Goal: Task Accomplishment & Management: Manage account settings

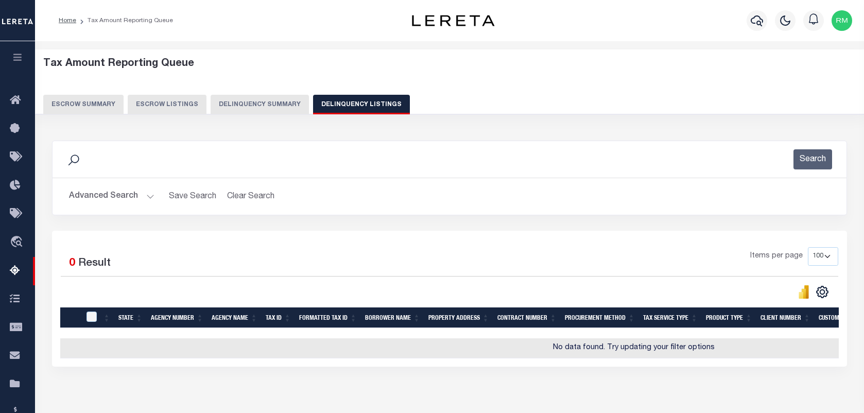
select select
select select "100"
click at [138, 196] on button "Advanced Search" at bounding box center [111, 196] width 85 height 20
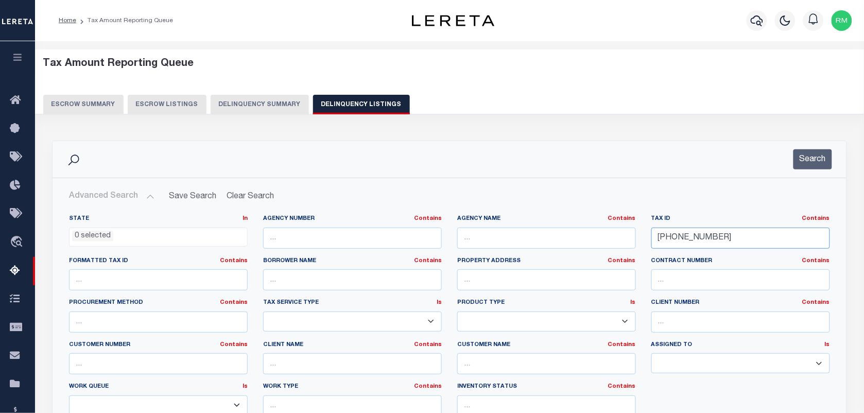
click at [717, 243] on input "16-00434-000" at bounding box center [741, 238] width 179 height 21
click at [718, 243] on input "16-00434-000" at bounding box center [741, 238] width 179 height 21
paste input "200130101"
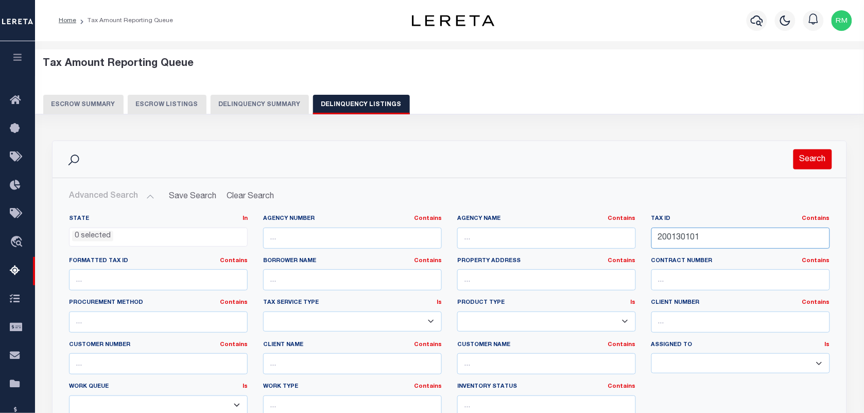
type input "200130101"
click at [810, 160] on button "Search" at bounding box center [813, 159] width 39 height 20
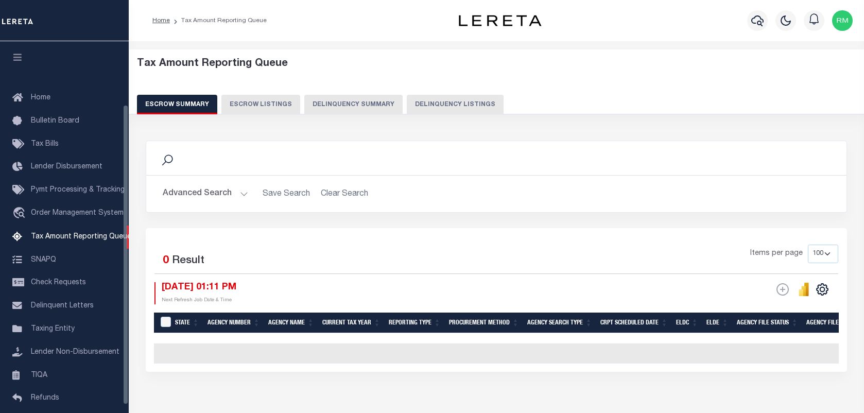
select select "100"
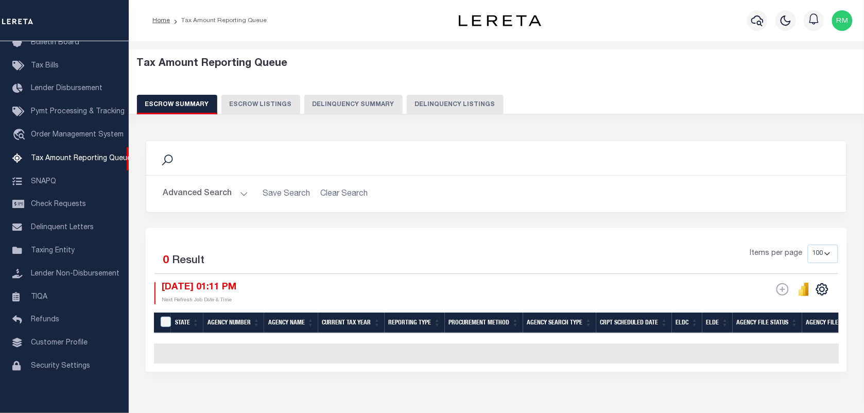
click at [469, 101] on button "Delinquency Listings" at bounding box center [455, 105] width 97 height 20
select select "100"
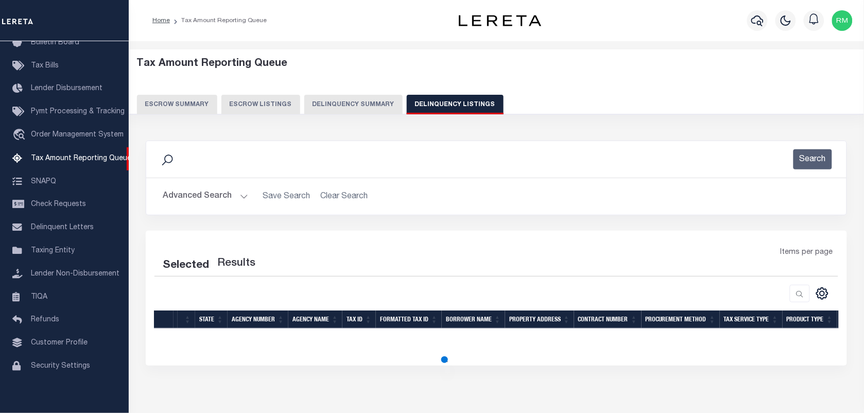
select select "100"
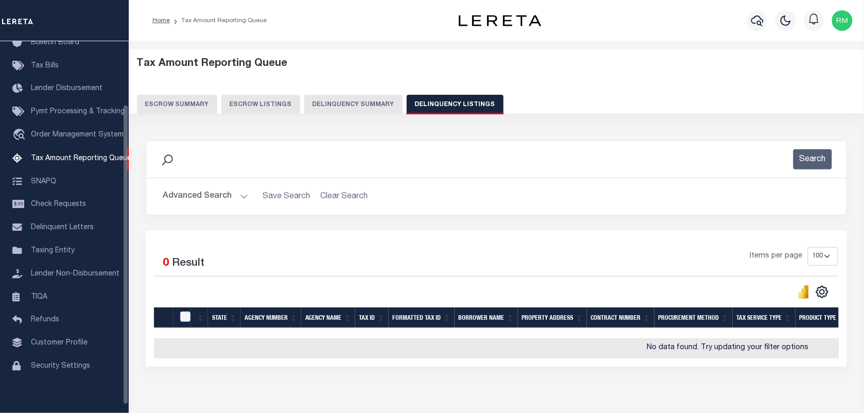
click at [222, 188] on button "Advanced Search" at bounding box center [205, 196] width 85 height 20
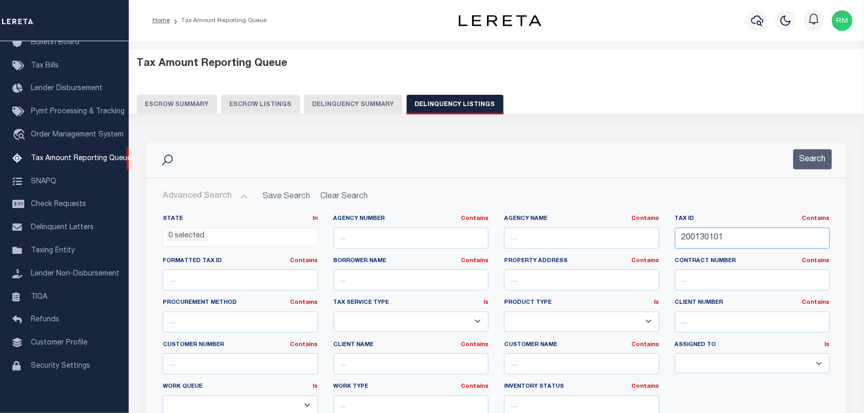
click at [734, 237] on input "200130101" at bounding box center [753, 238] width 156 height 21
paste input "[PHONE_NUMBER]"
type input "[PHONE_NUMBER]"
click at [802, 161] on button "Search" at bounding box center [813, 159] width 39 height 20
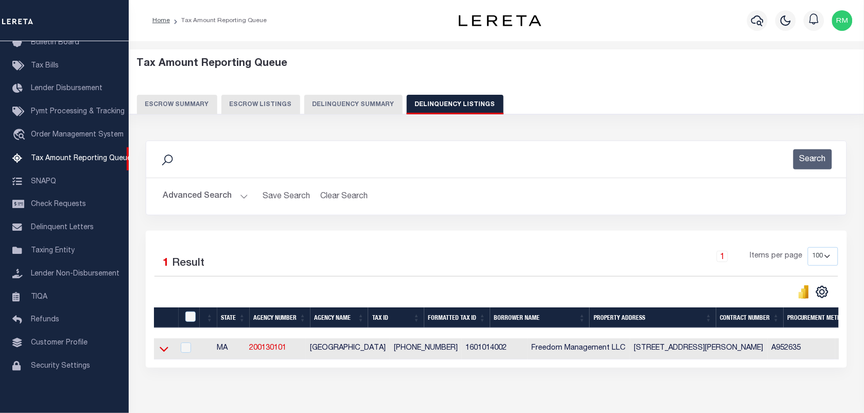
click at [160, 352] on icon at bounding box center [164, 349] width 9 height 11
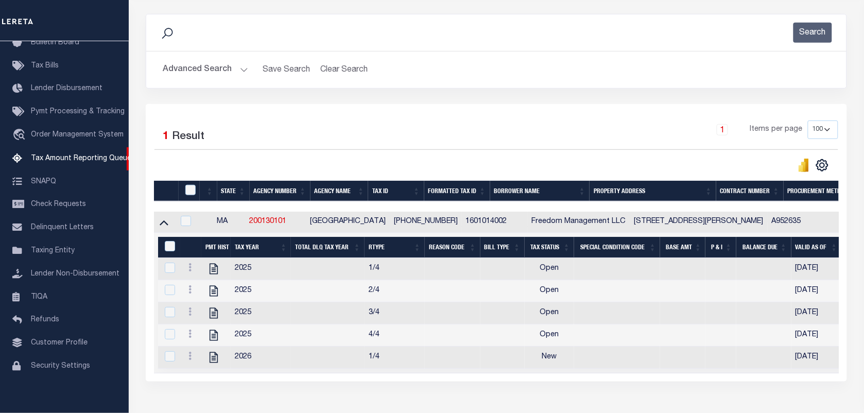
scroll to position [129, 0]
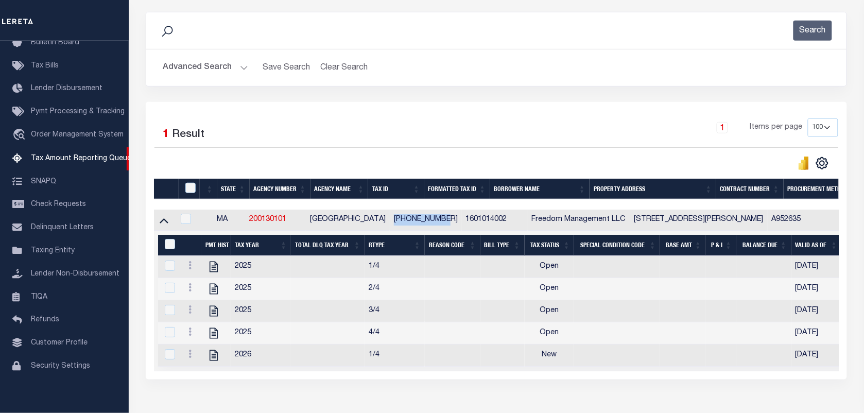
drag, startPoint x: 427, startPoint y: 222, endPoint x: 373, endPoint y: 227, distance: 54.3
click at [390, 227] on td "[PHONE_NUMBER]" at bounding box center [426, 220] width 72 height 21
checkbox input "true"
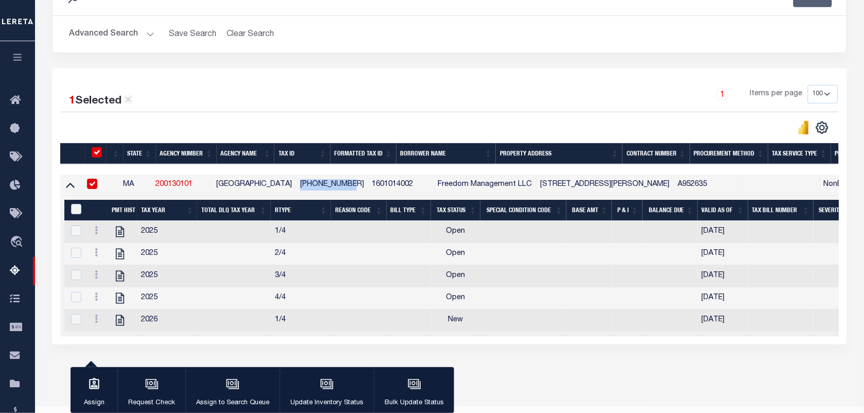
scroll to position [193, 0]
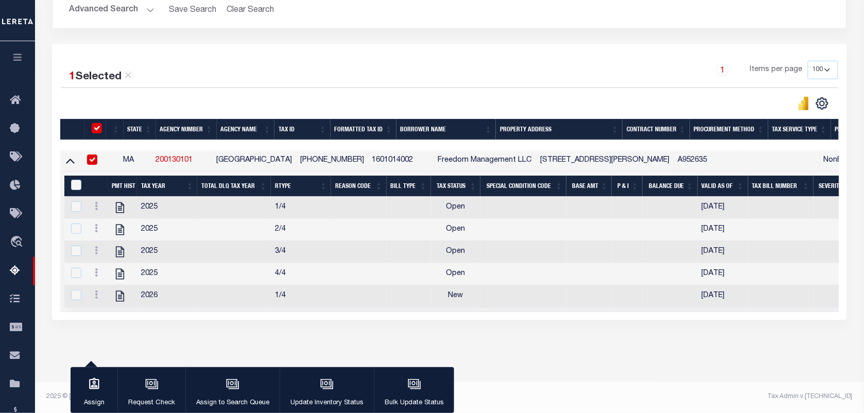
click at [619, 369] on div "Tax Amount Reporting Queue Escrow Summary Escrow Listings In" at bounding box center [449, 123] width 823 height 517
click at [95, 209] on icon at bounding box center [96, 206] width 3 height 8
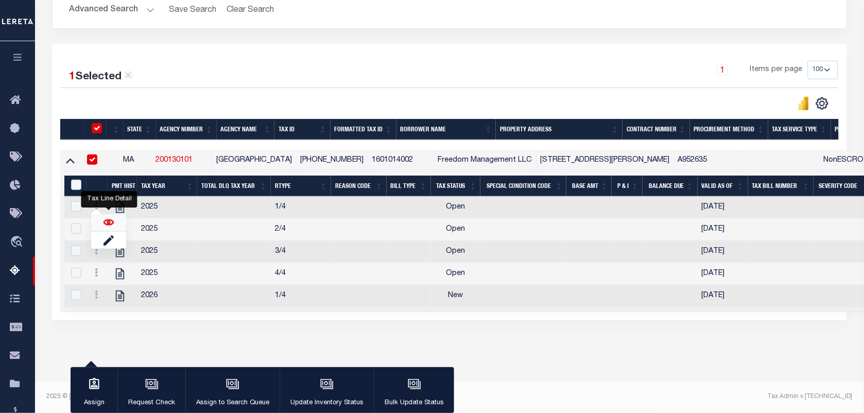
click at [106, 223] on img "" at bounding box center [109, 222] width 10 height 10
checkbox input "true"
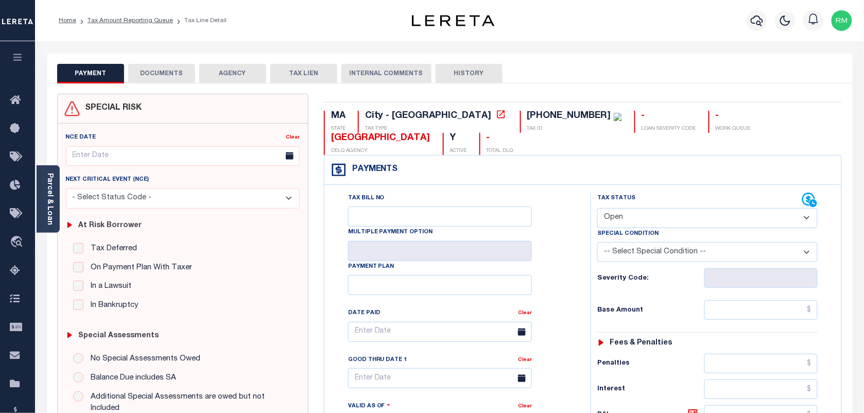
click at [635, 208] on select "- Select Status Code - Open Due/Unpaid Paid Incomplete No Tax Due Internal Refu…" at bounding box center [707, 218] width 220 height 20
select select "PYD"
click at [597, 208] on select "- Select Status Code - Open Due/Unpaid Paid Incomplete No Tax Due Internal Refu…" at bounding box center [707, 218] width 220 height 20
type input "[DATE]"
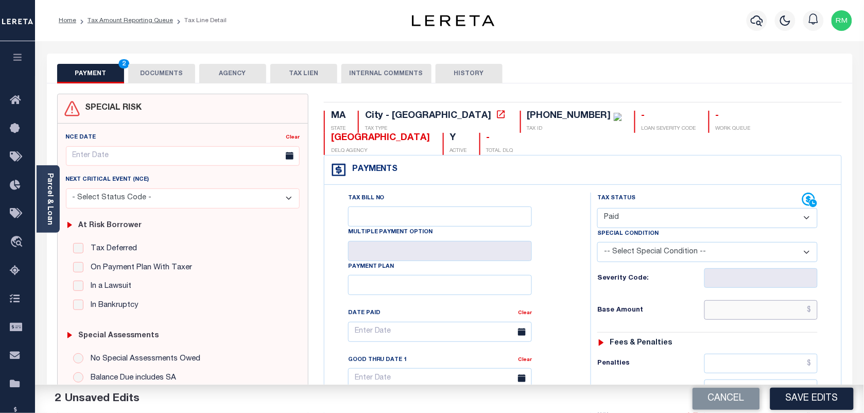
click at [732, 300] on input "text" at bounding box center [762, 310] width 114 height 20
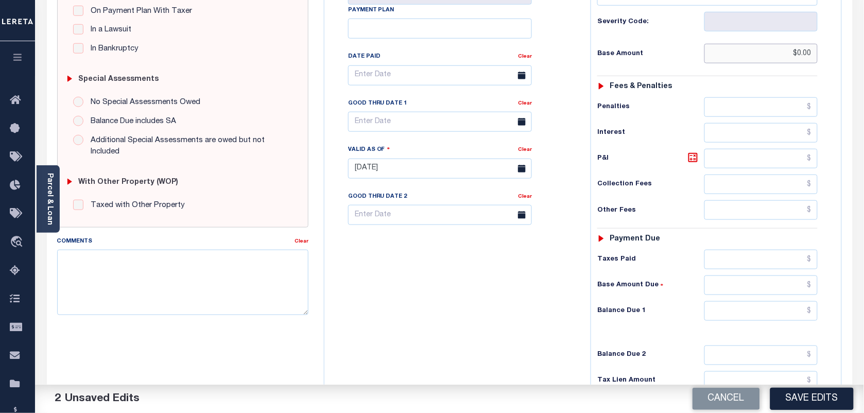
scroll to position [258, 0]
type input "$0.00"
click at [751, 300] on input "text" at bounding box center [762, 310] width 114 height 20
type input "$0.00"
click at [428, 111] on input "text" at bounding box center [440, 121] width 184 height 20
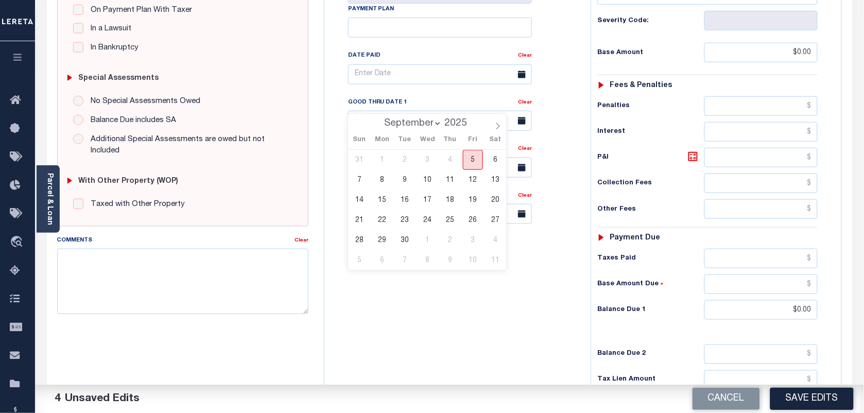
click at [466, 157] on span "5" at bounding box center [473, 160] width 20 height 20
type input "[DATE]"
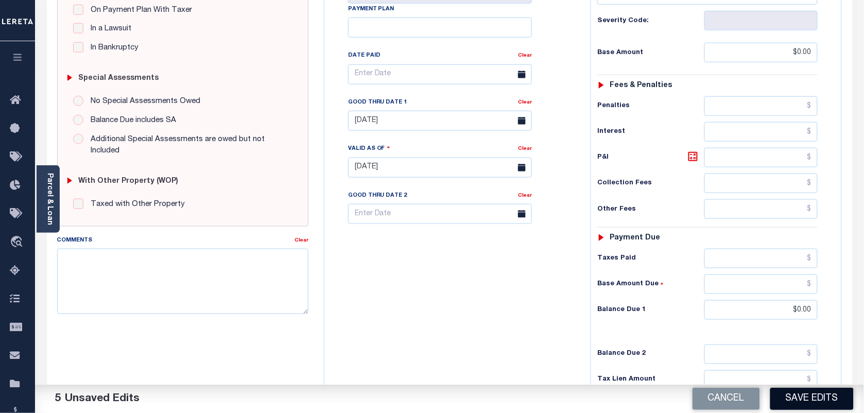
click at [806, 394] on button "Save Edits" at bounding box center [812, 399] width 83 height 22
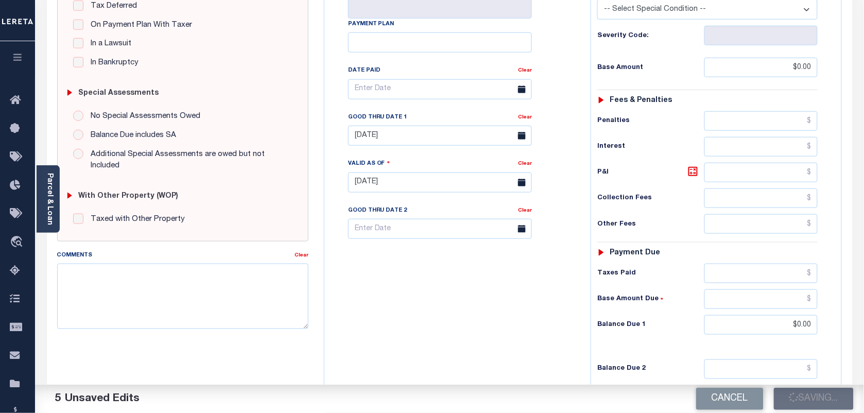
checkbox input "false"
type input "$0"
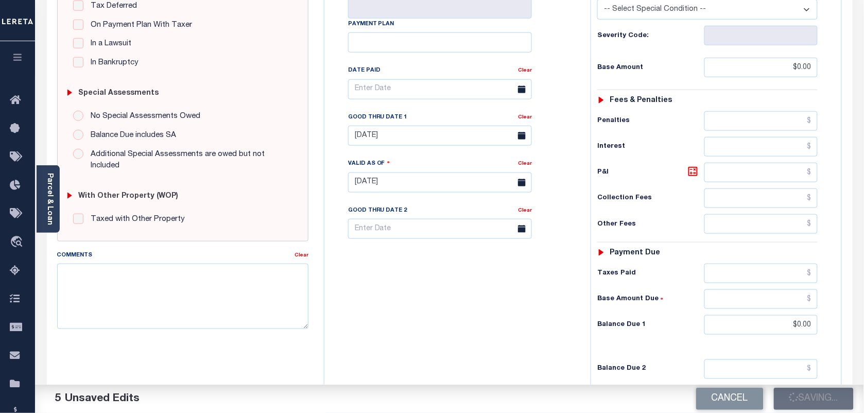
type input "$0"
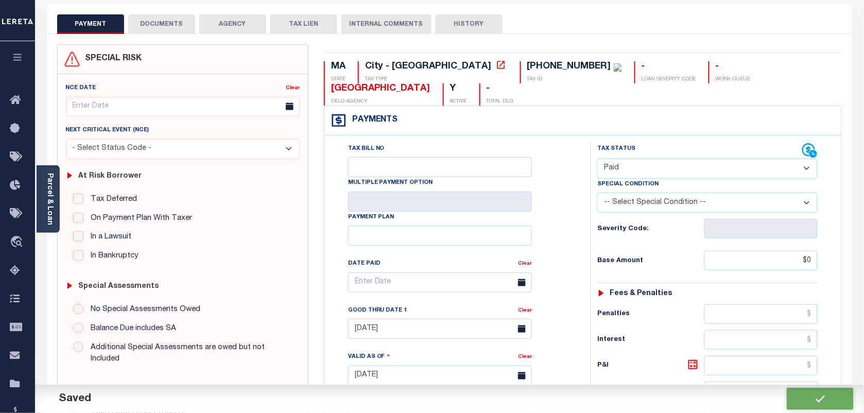
scroll to position [0, 0]
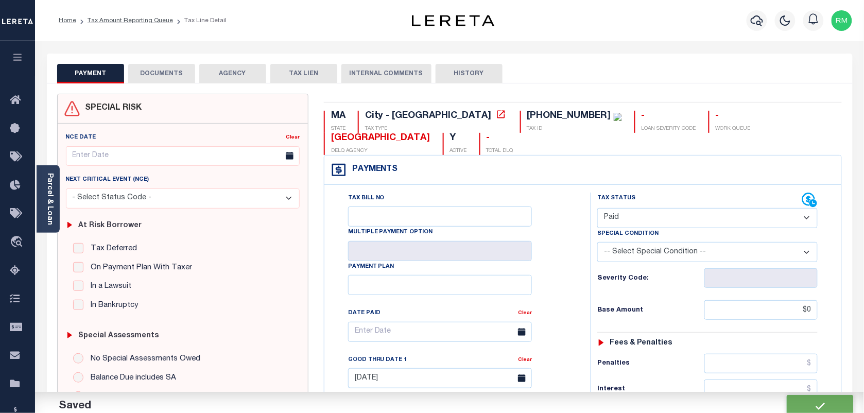
click at [166, 74] on button "DOCUMENTS" at bounding box center [161, 74] width 67 height 20
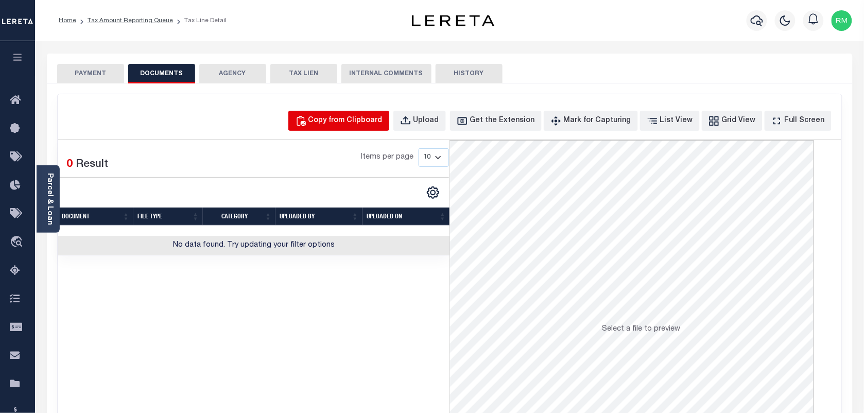
click at [340, 114] on button "Copy from Clipboard" at bounding box center [338, 121] width 101 height 20
select select "POP"
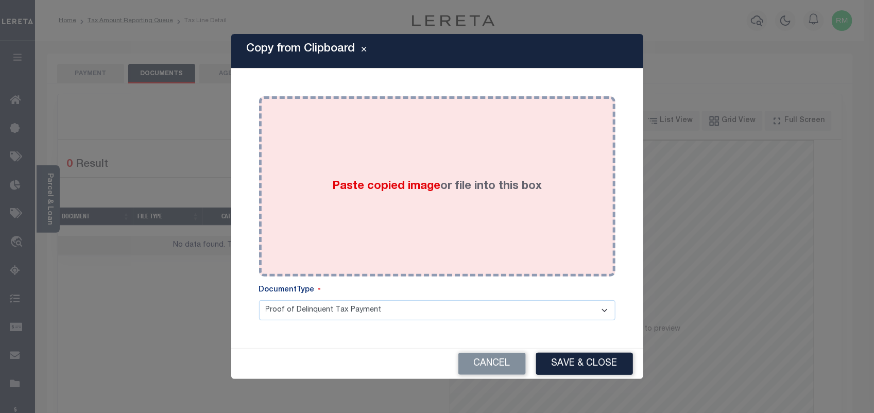
click at [372, 191] on span "Paste copied image" at bounding box center [386, 186] width 108 height 11
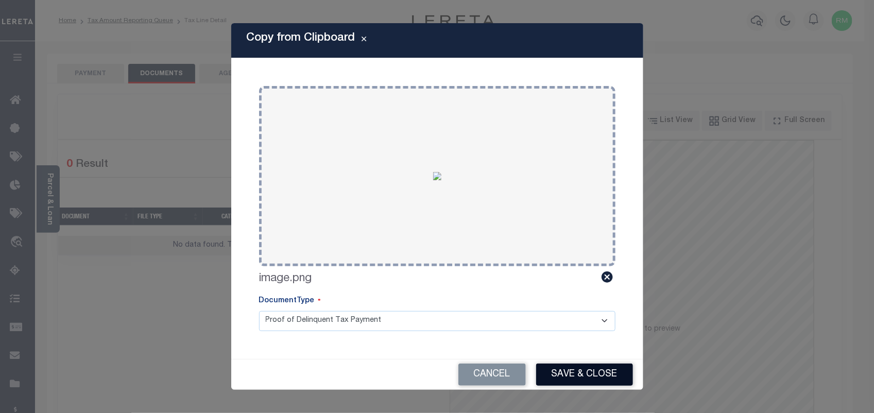
click at [588, 380] on button "Save & Close" at bounding box center [584, 375] width 97 height 22
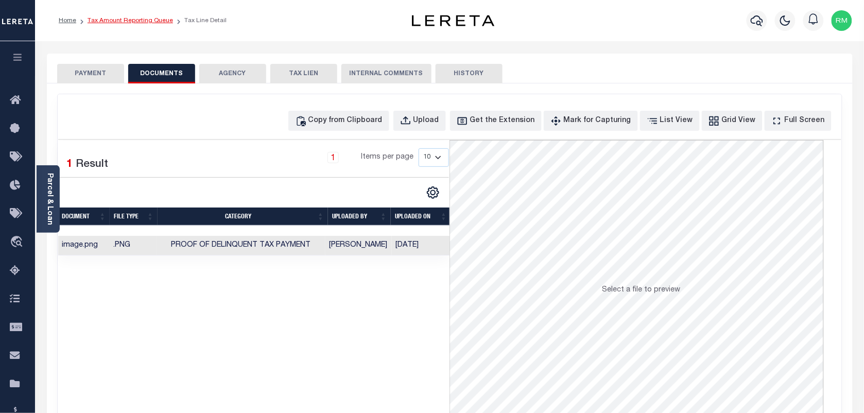
click at [122, 19] on link "Tax Amount Reporting Queue" at bounding box center [130, 21] width 85 height 6
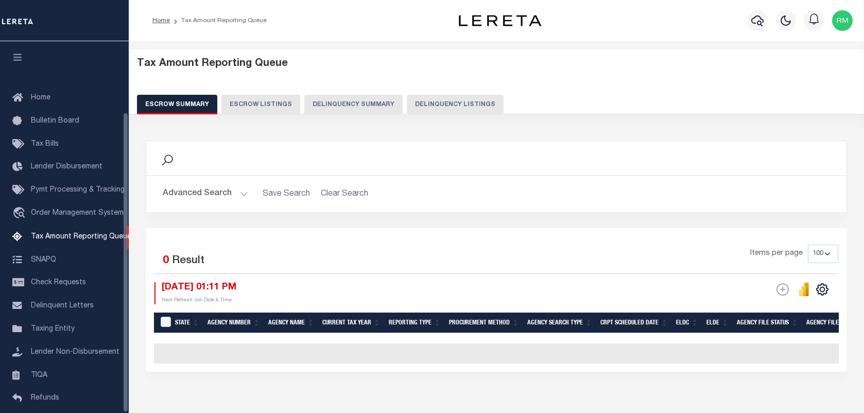
select select "100"
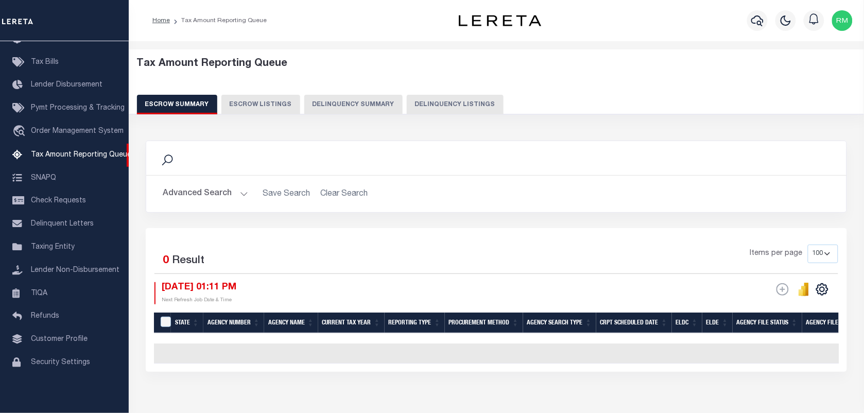
click at [457, 109] on button "Delinquency Listings" at bounding box center [455, 105] width 97 height 20
select select "100"
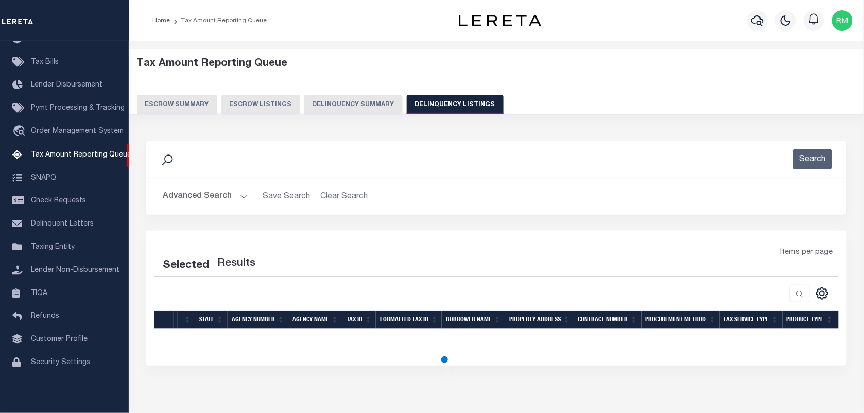
select select "100"
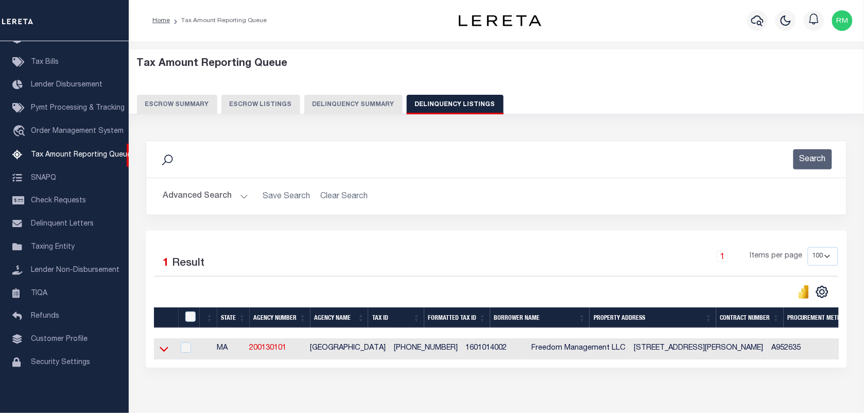
click at [160, 349] on icon at bounding box center [164, 349] width 9 height 11
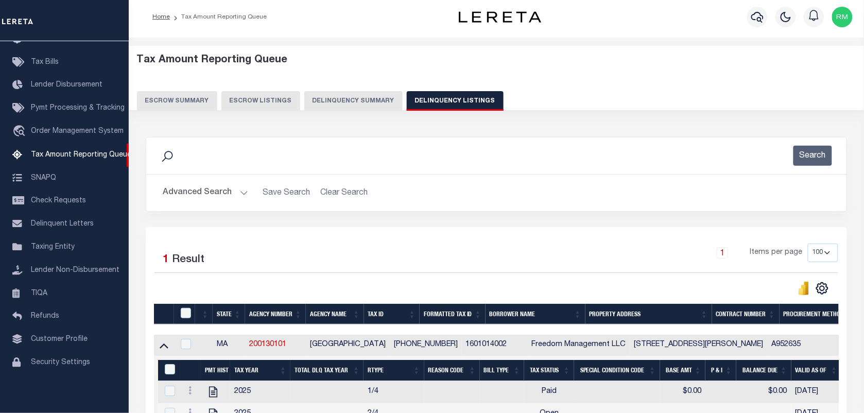
scroll to position [201, 0]
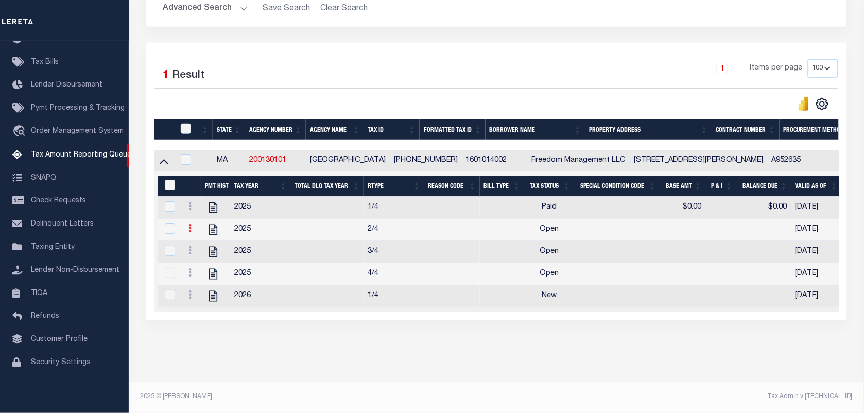
click at [191, 225] on icon at bounding box center [190, 228] width 3 height 8
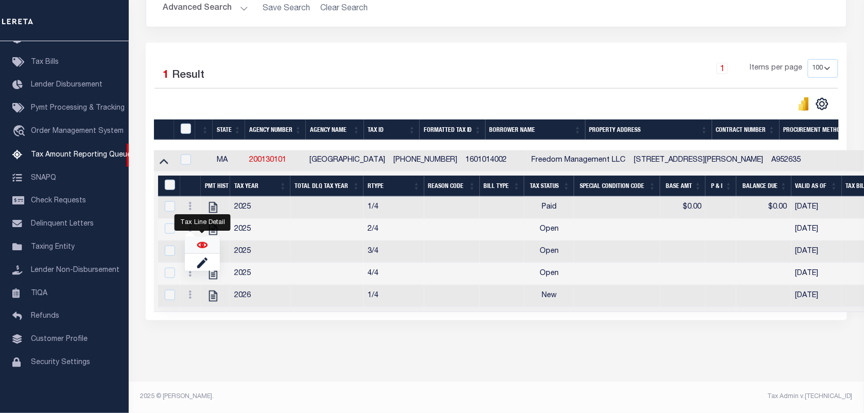
click at [204, 241] on img "" at bounding box center [202, 245] width 10 height 10
checkbox input "true"
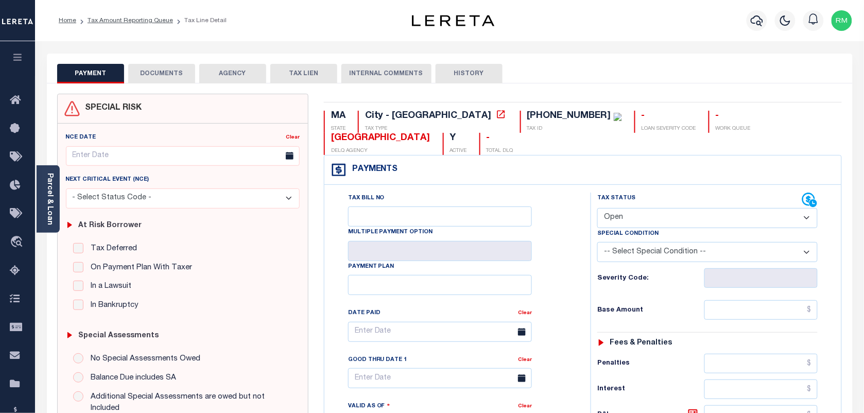
click at [627, 208] on select "- Select Status Code - Open Due/Unpaid Paid Incomplete No Tax Due Internal Refu…" at bounding box center [707, 218] width 220 height 20
select select "PYD"
click at [597, 208] on select "- Select Status Code - Open Due/Unpaid Paid Incomplete No Tax Due Internal Refu…" at bounding box center [707, 218] width 220 height 20
type input "[DATE]"
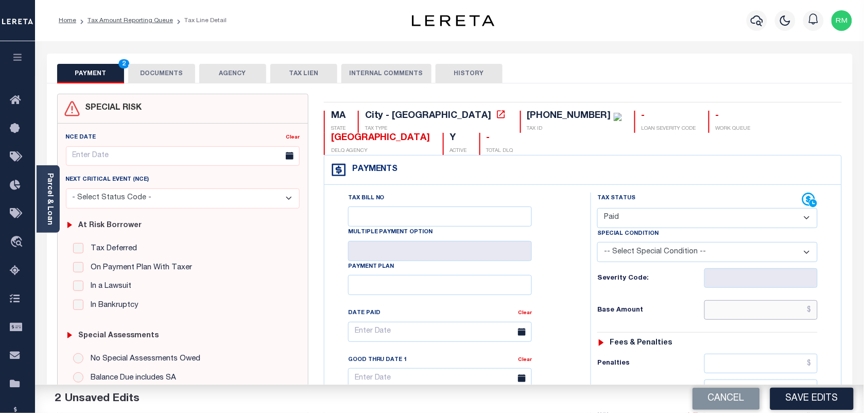
click at [743, 300] on input "text" at bounding box center [762, 310] width 114 height 20
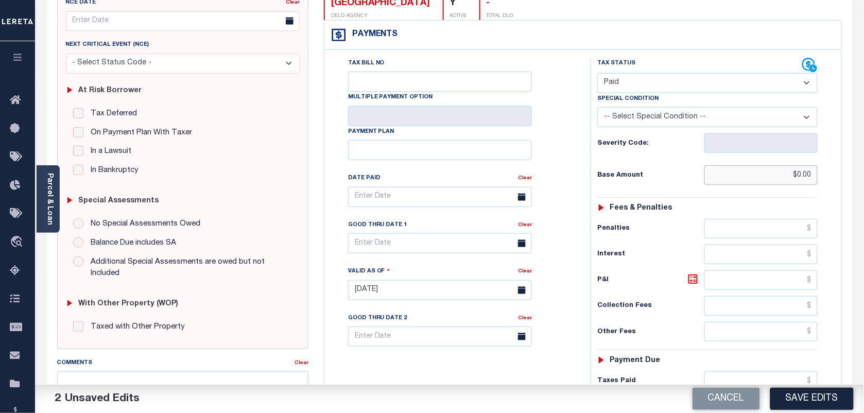
scroll to position [193, 0]
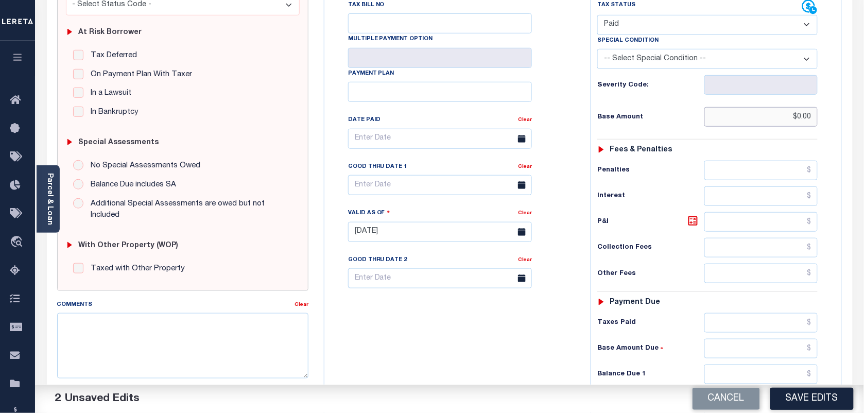
type input "$0.00"
click at [735, 264] on input "text" at bounding box center [762, 274] width 114 height 20
click at [765, 313] on input "text" at bounding box center [762, 323] width 114 height 20
click at [738, 365] on input "text" at bounding box center [762, 375] width 114 height 20
type input "$0.00"
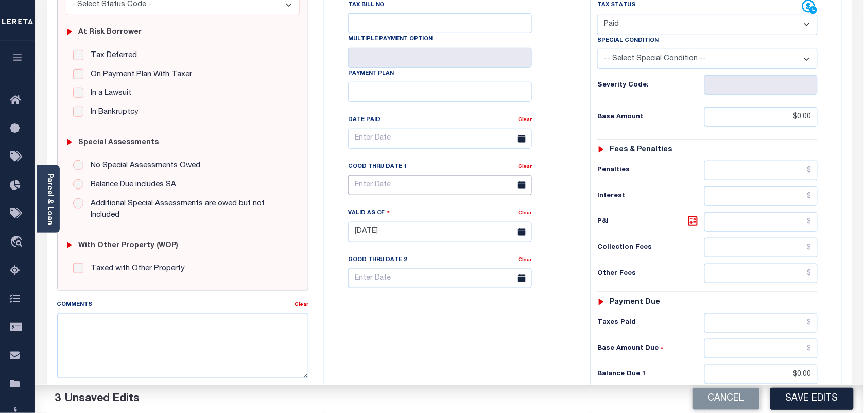
click at [395, 175] on input "text" at bounding box center [440, 185] width 184 height 20
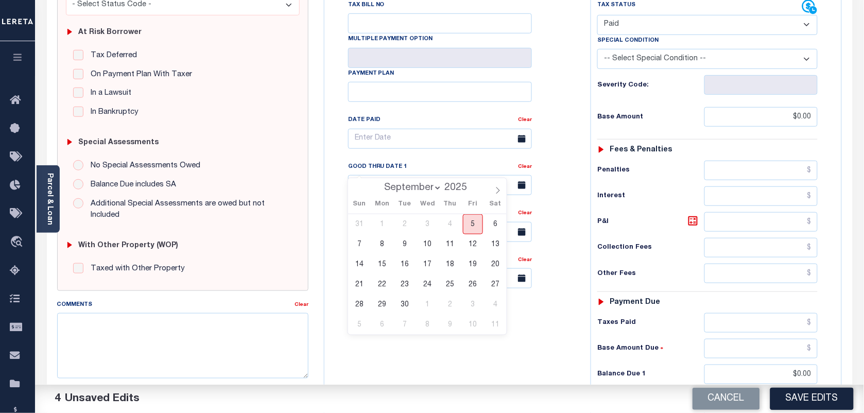
click at [475, 229] on span "5" at bounding box center [473, 224] width 20 height 20
type input "[DATE]"
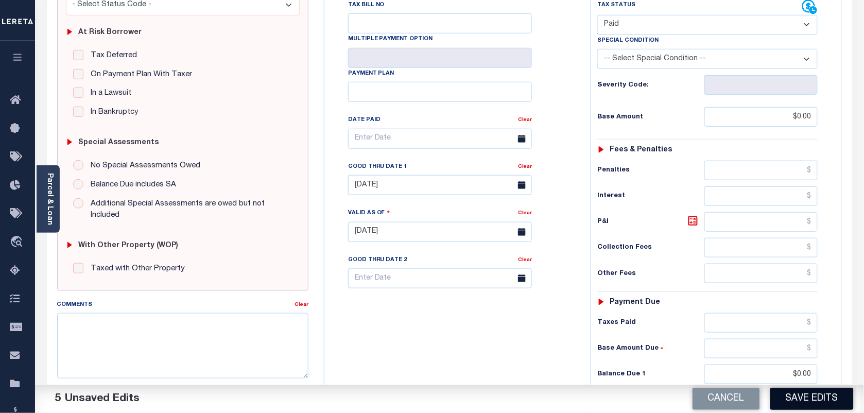
click at [816, 394] on button "Save Edits" at bounding box center [812, 399] width 83 height 22
checkbox input "false"
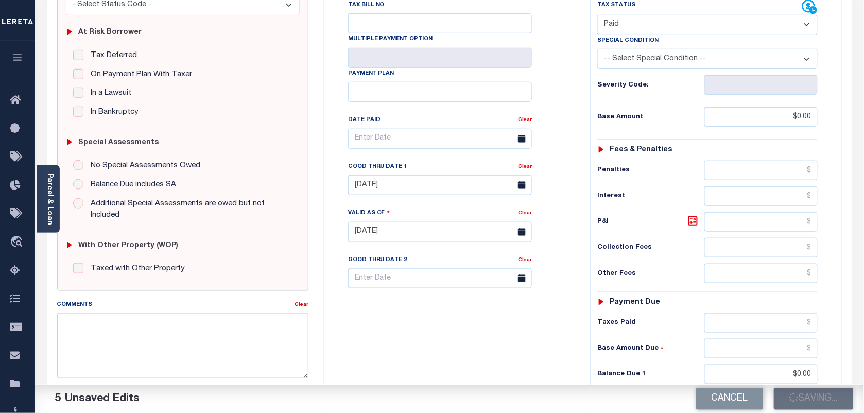
type input "$0"
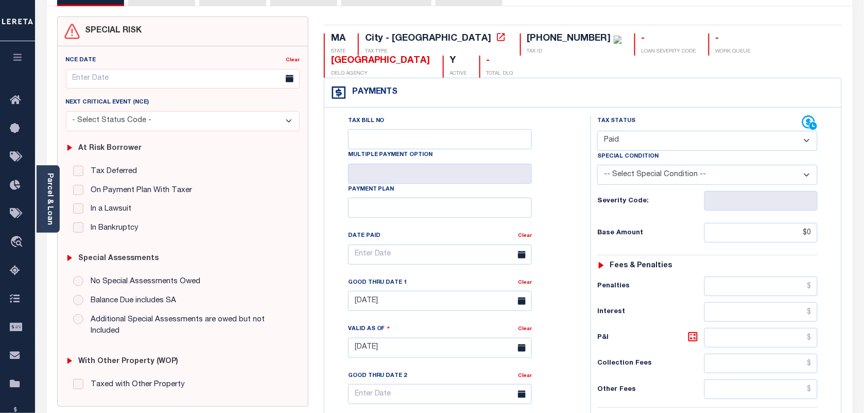
scroll to position [0, 0]
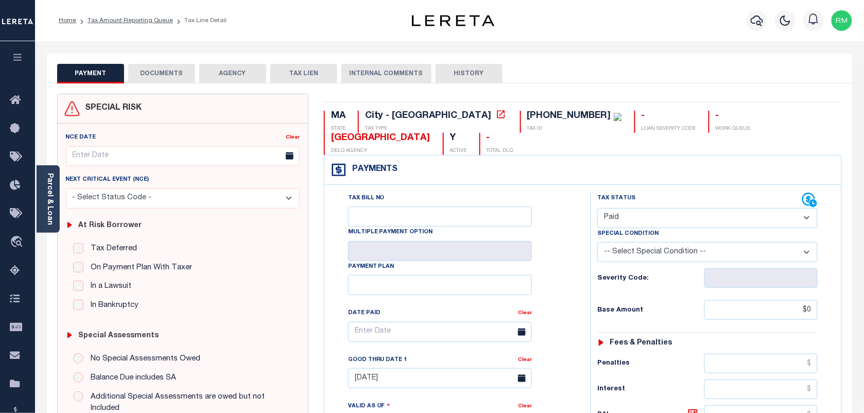
click at [161, 71] on button "DOCUMENTS" at bounding box center [161, 74] width 67 height 20
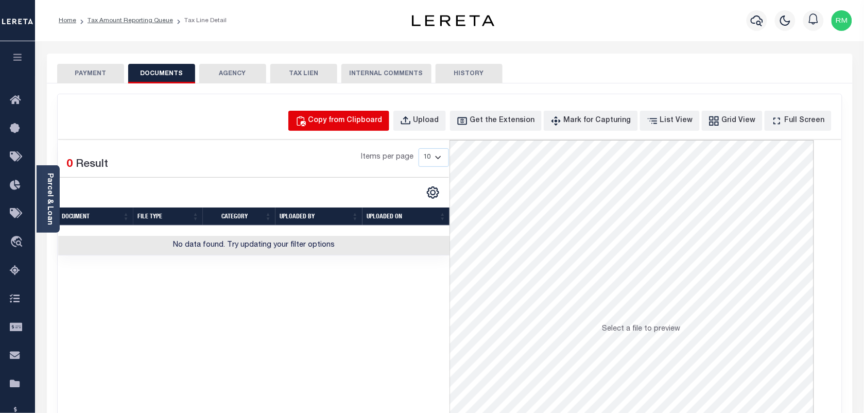
click at [375, 124] on div "Copy from Clipboard" at bounding box center [346, 120] width 74 height 11
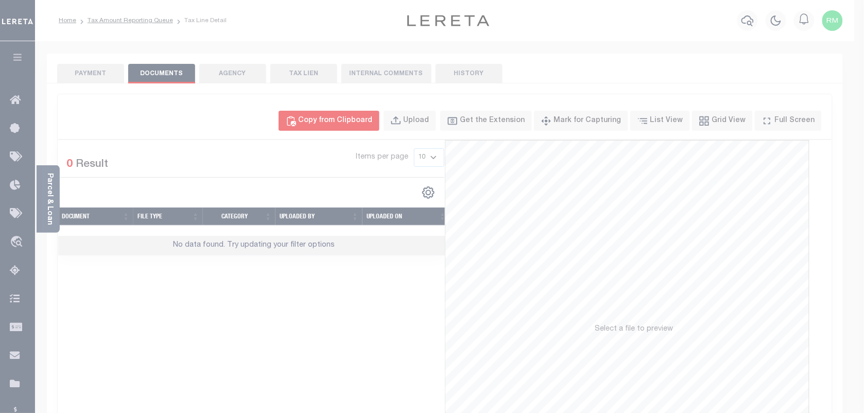
select select "POP"
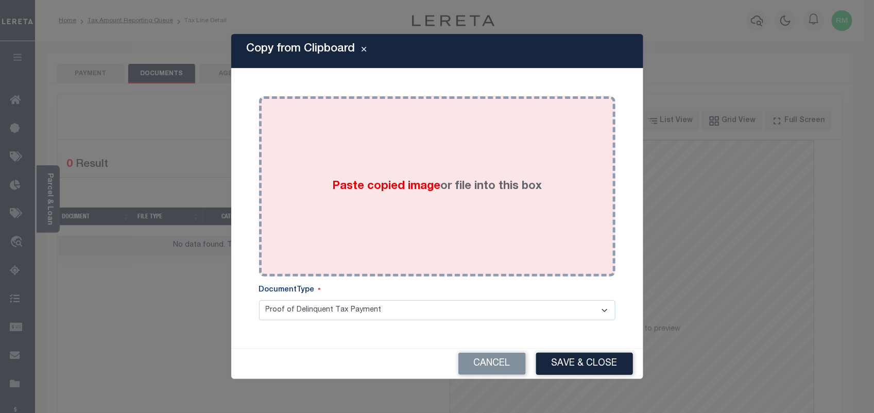
click at [436, 233] on div "Paste copied image or file into this box" at bounding box center [437, 186] width 341 height 165
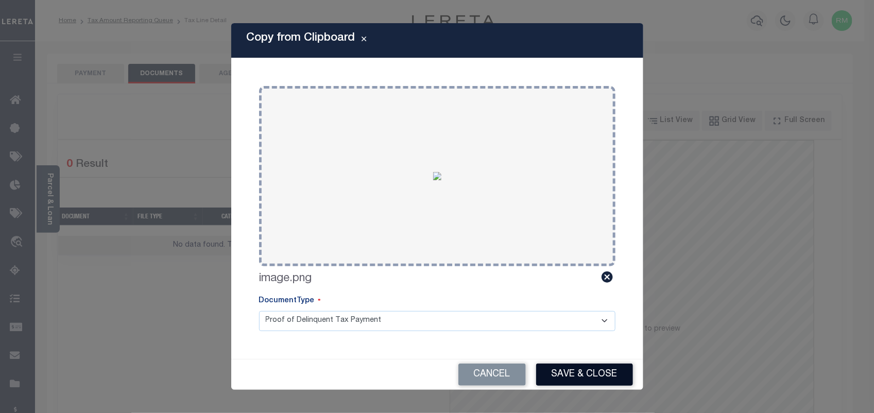
click at [552, 364] on button "Save & Close" at bounding box center [584, 375] width 97 height 22
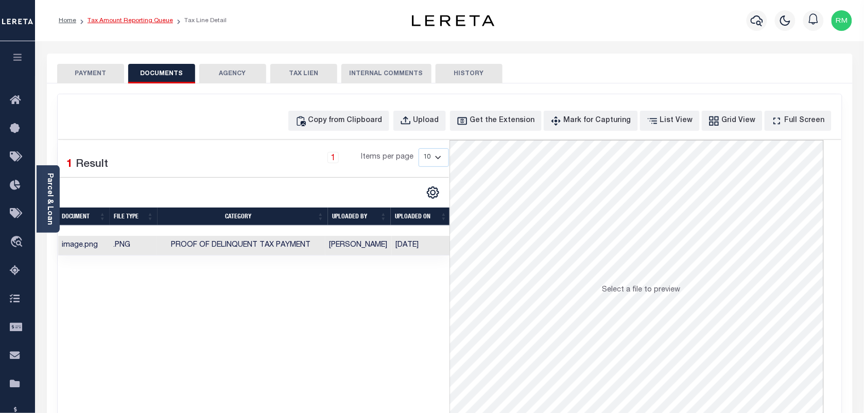
click at [152, 22] on link "Tax Amount Reporting Queue" at bounding box center [130, 21] width 85 height 6
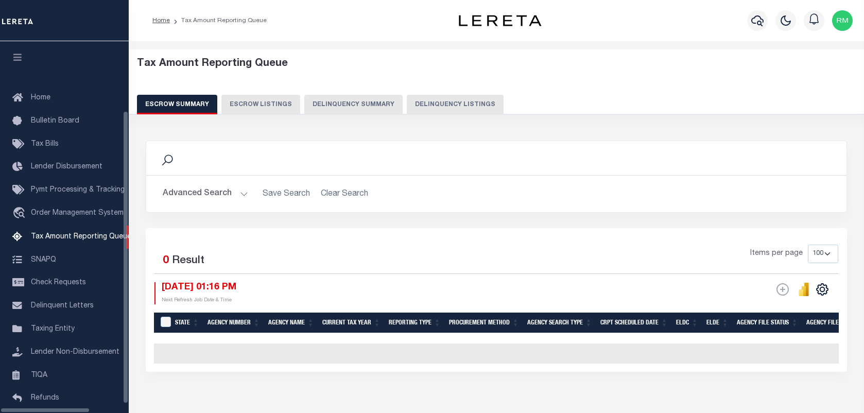
select select "100"
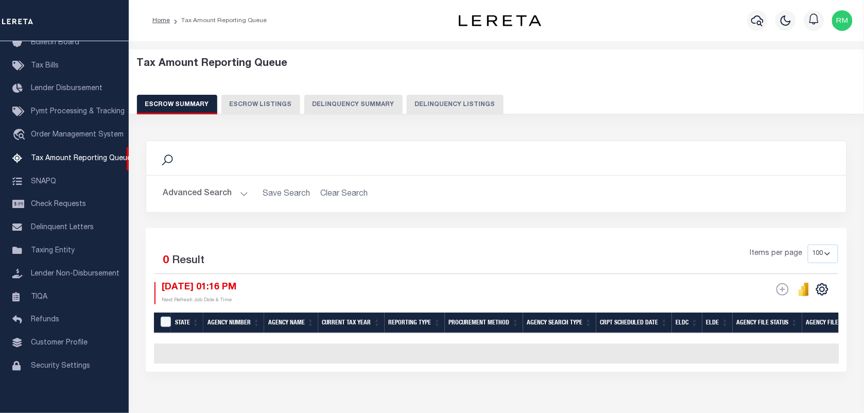
click at [433, 99] on button "Delinquency Listings" at bounding box center [455, 105] width 97 height 20
select select "100"
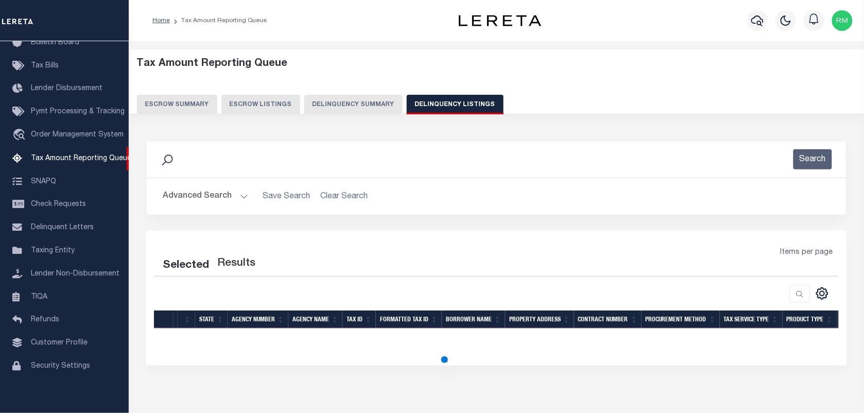
select select "100"
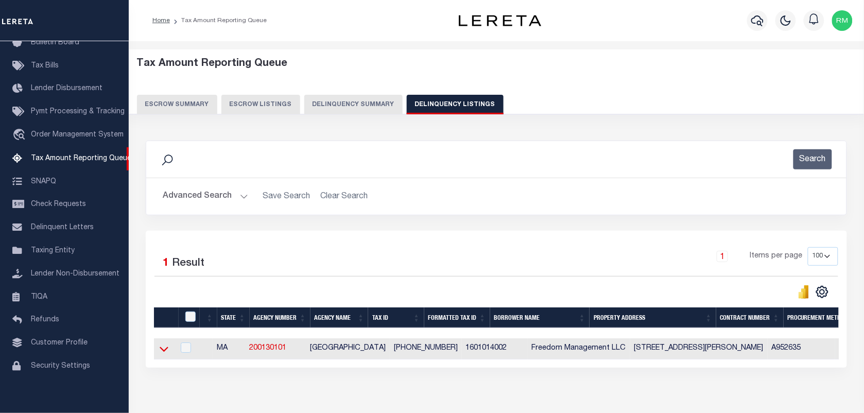
click at [166, 350] on icon at bounding box center [164, 349] width 9 height 11
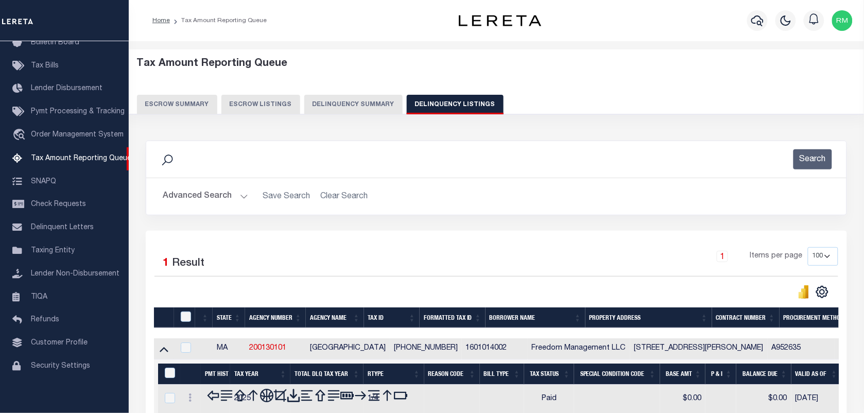
scroll to position [201, 0]
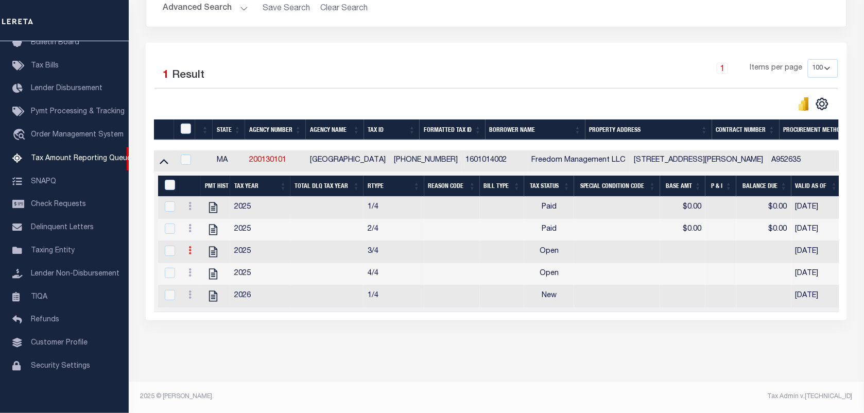
click at [189, 246] on icon at bounding box center [190, 250] width 3 height 8
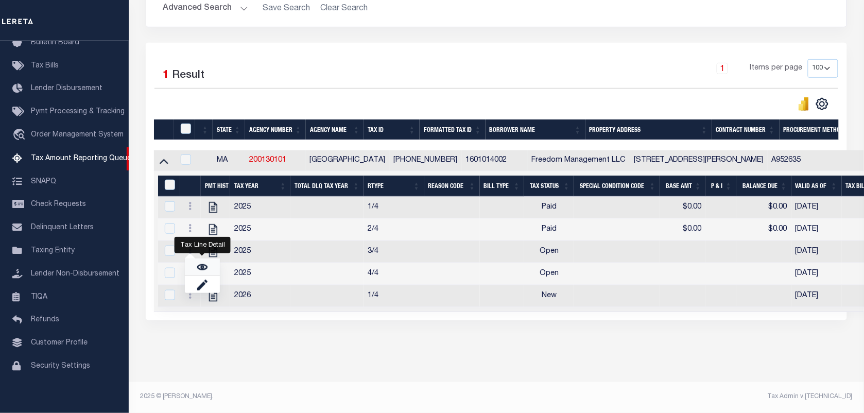
click at [202, 269] on img "" at bounding box center [202, 267] width 10 height 10
checkbox input "true"
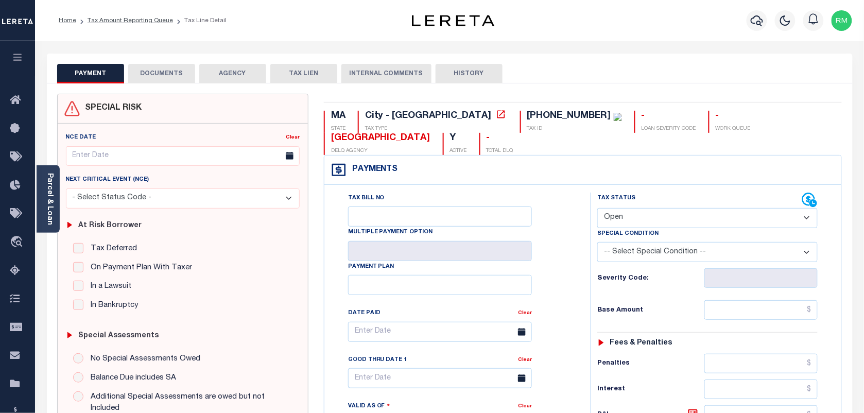
click at [629, 208] on select "- Select Status Code - Open Due/Unpaid Paid Incomplete No Tax Due Internal Refu…" at bounding box center [707, 218] width 220 height 20
select select "PYD"
click at [597, 208] on select "- Select Status Code - Open Due/Unpaid Paid Incomplete No Tax Due Internal Refu…" at bounding box center [707, 218] width 220 height 20
type input "[DATE]"
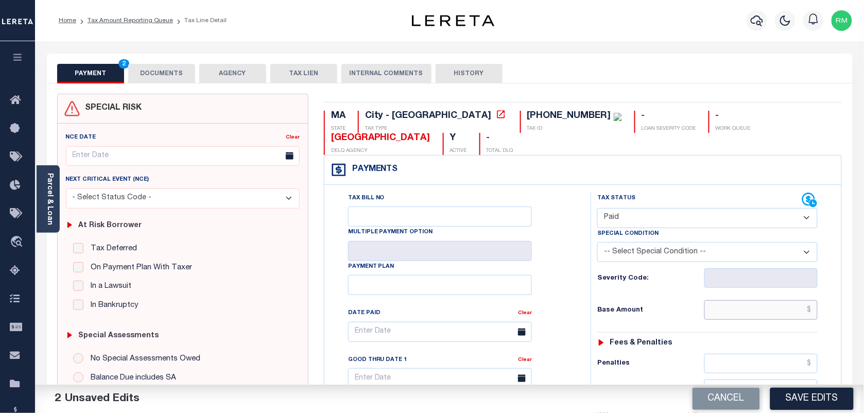
click at [734, 300] on input "text" at bounding box center [762, 310] width 114 height 20
type input "$0.00"
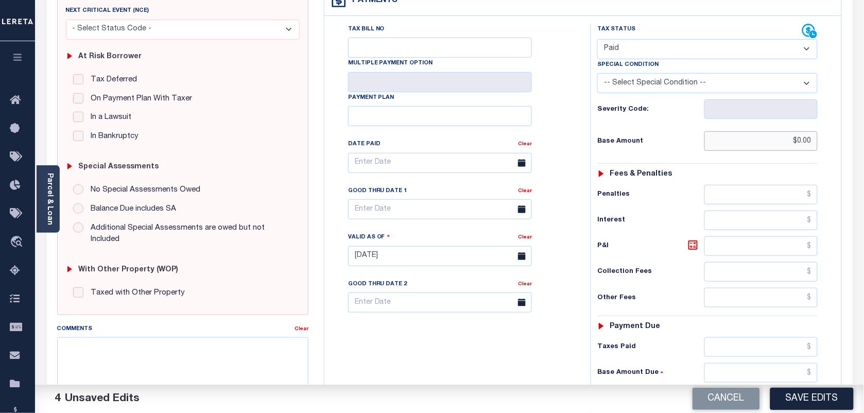
scroll to position [193, 0]
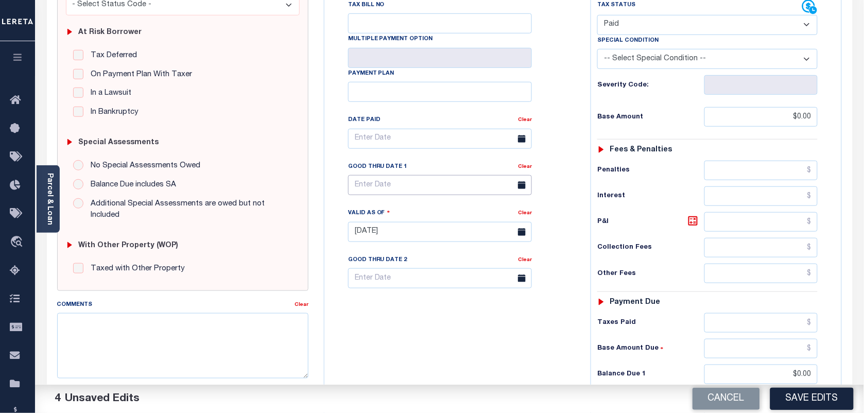
click at [406, 175] on input "text" at bounding box center [440, 185] width 184 height 20
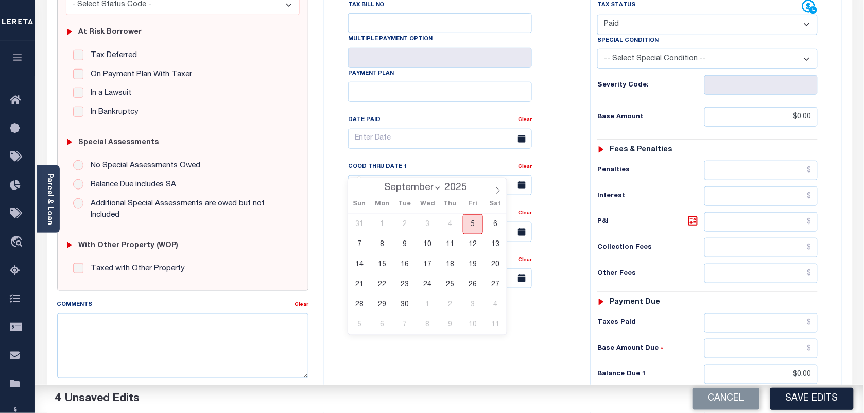
click at [472, 221] on span "5" at bounding box center [473, 224] width 20 height 20
type input "[DATE]"
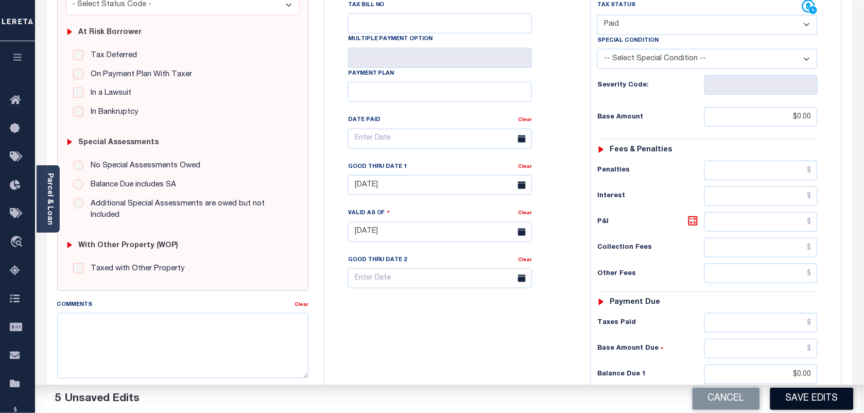
click at [797, 395] on button "Save Edits" at bounding box center [812, 399] width 83 height 22
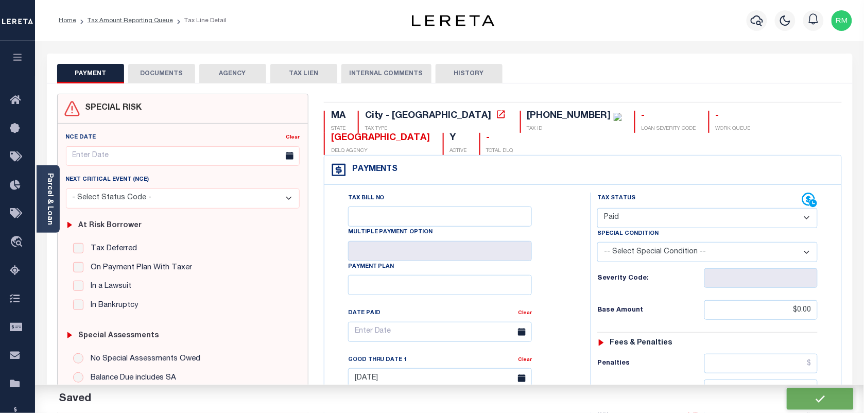
checkbox input "false"
type input "$0"
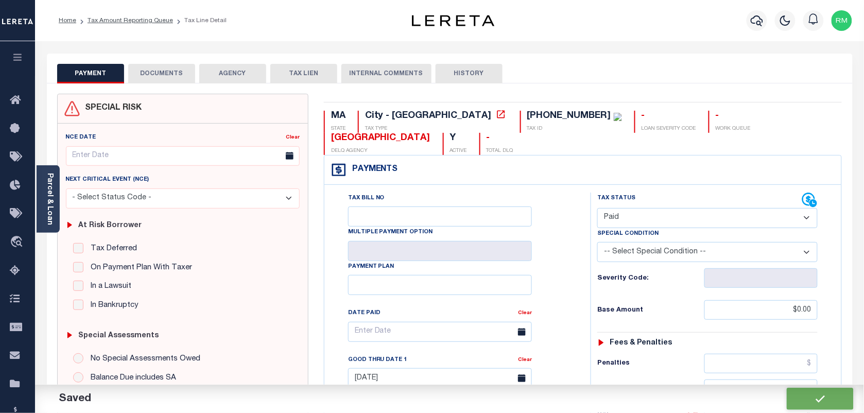
type input "$0"
click at [148, 72] on button "DOCUMENTS" at bounding box center [161, 74] width 67 height 20
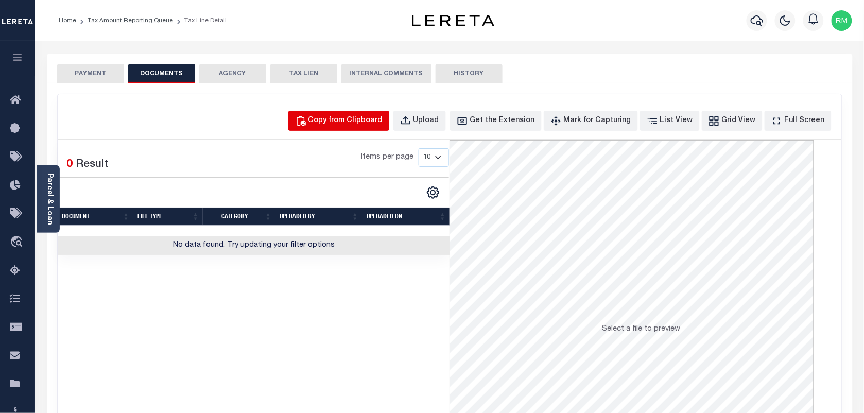
click at [358, 116] on div "Copy from Clipboard" at bounding box center [346, 120] width 74 height 11
select select "POP"
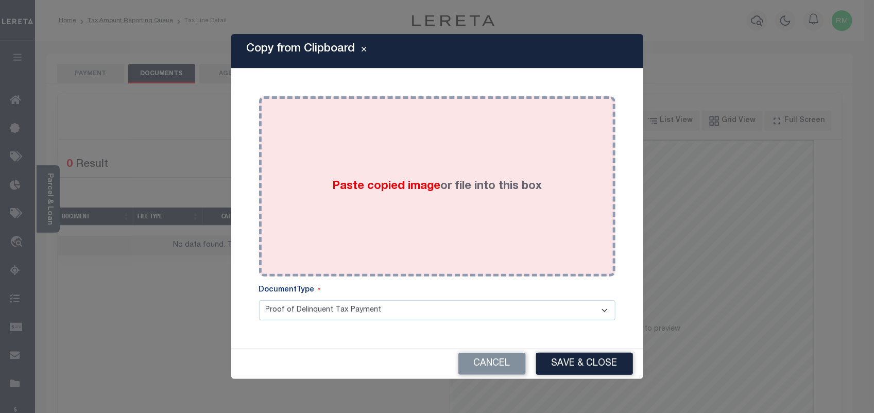
click at [374, 212] on div "Paste copied image or file into this box" at bounding box center [437, 186] width 341 height 165
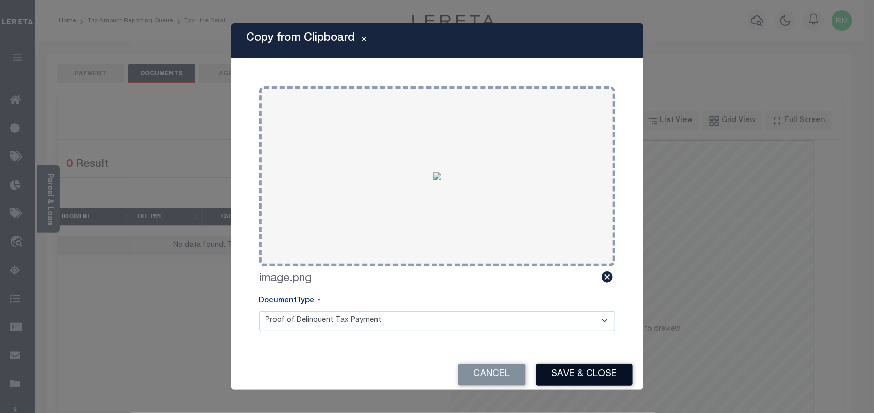
click at [591, 380] on button "Save & Close" at bounding box center [584, 375] width 97 height 22
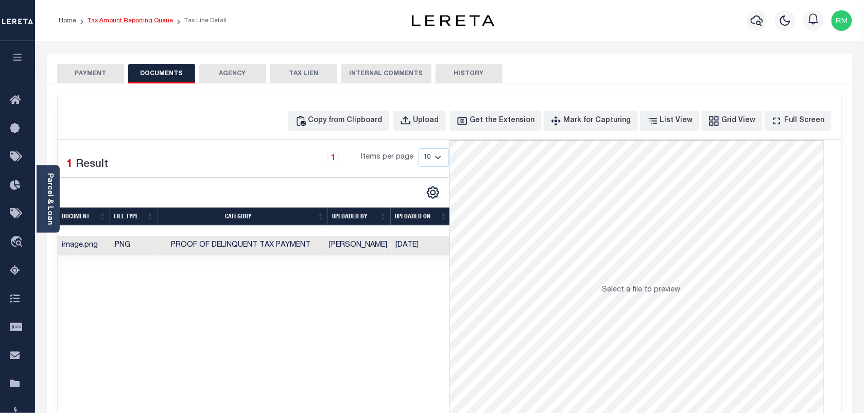
click at [147, 21] on link "Tax Amount Reporting Queue" at bounding box center [130, 21] width 85 height 6
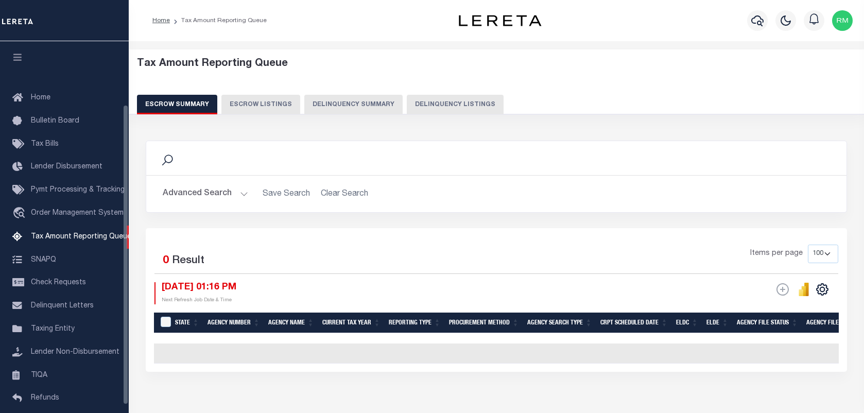
select select "100"
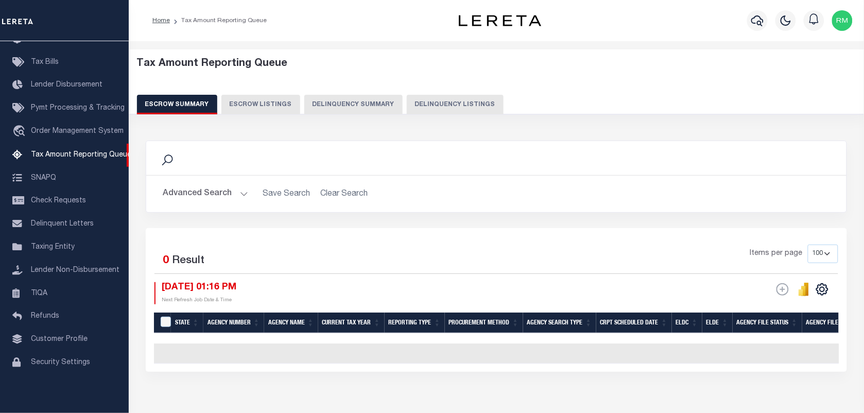
click at [442, 101] on button "Delinquency Listings" at bounding box center [455, 105] width 97 height 20
select select "100"
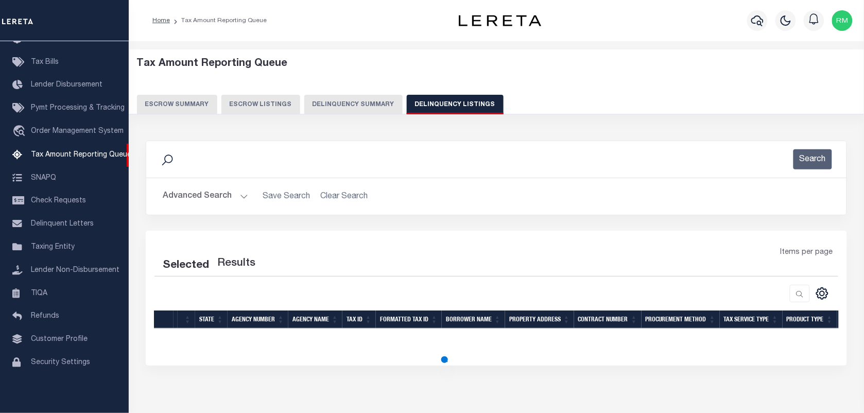
select select "100"
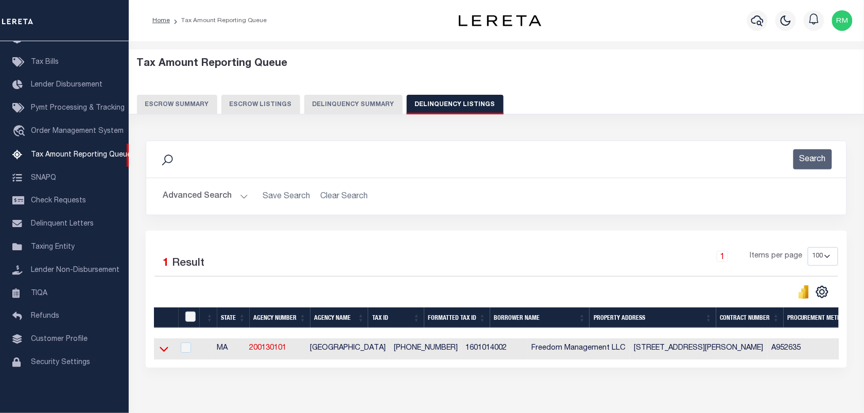
click at [163, 350] on icon at bounding box center [164, 349] width 9 height 11
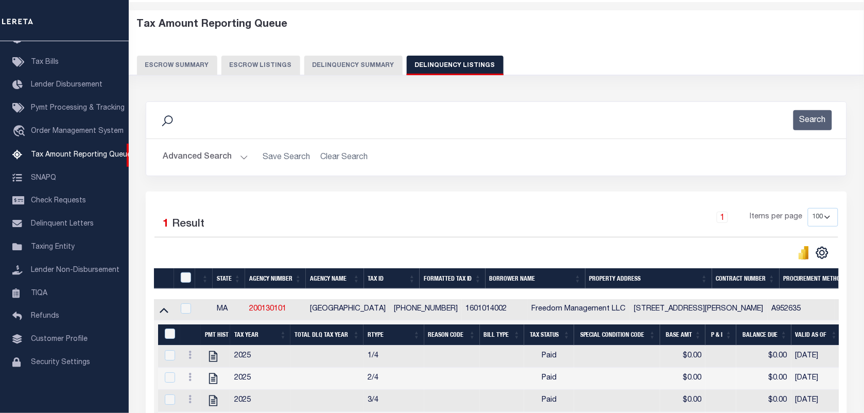
scroll to position [129, 0]
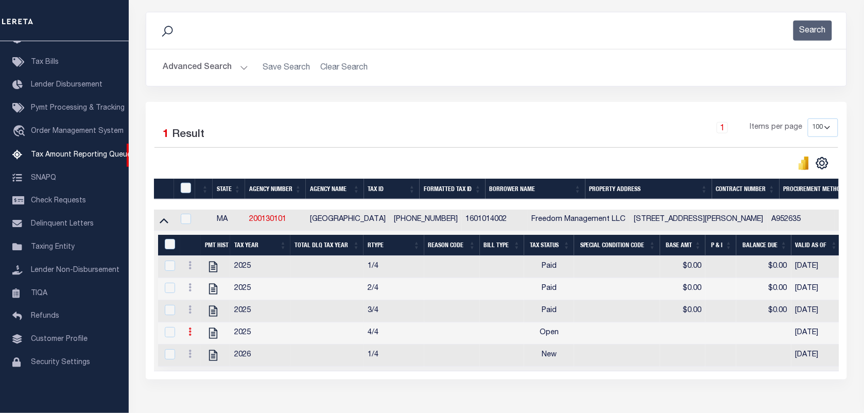
click at [192, 337] on link at bounding box center [189, 333] width 11 height 8
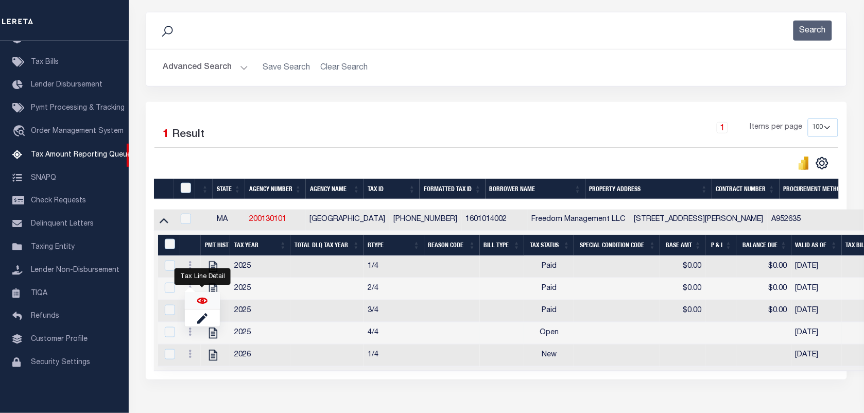
click at [203, 302] on img "" at bounding box center [202, 301] width 10 height 10
checkbox input "true"
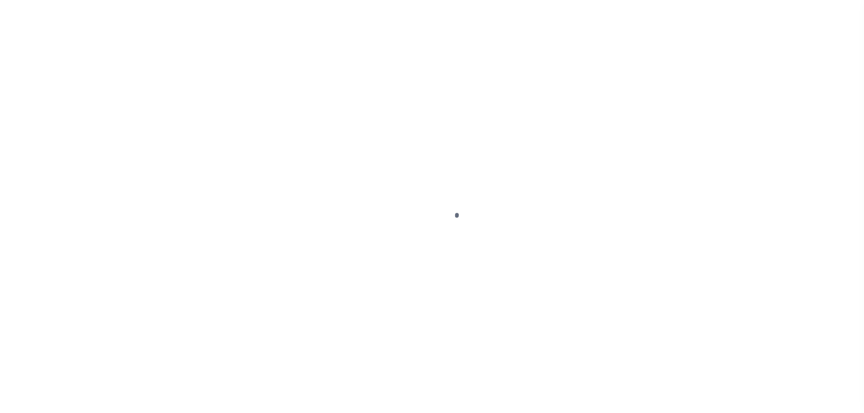
select select "OP2"
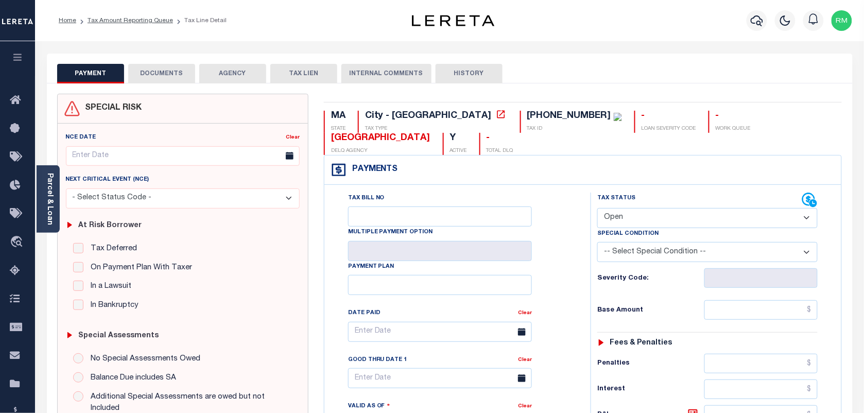
click at [173, 71] on button "DOCUMENTS" at bounding box center [161, 74] width 67 height 20
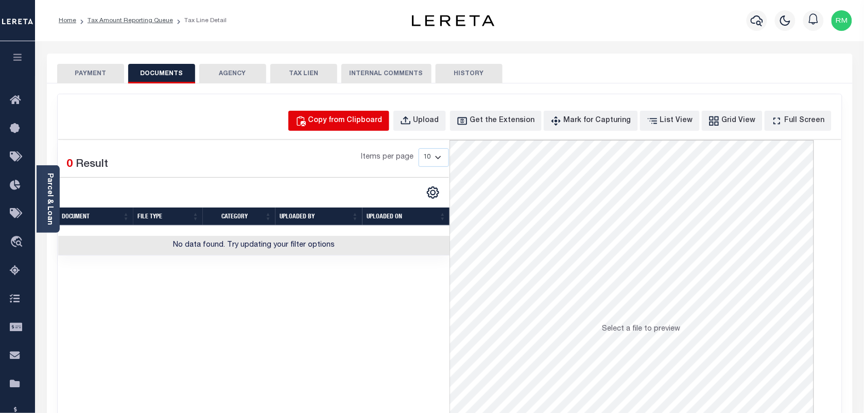
click at [365, 121] on div "Copy from Clipboard" at bounding box center [346, 120] width 74 height 11
select select "POP"
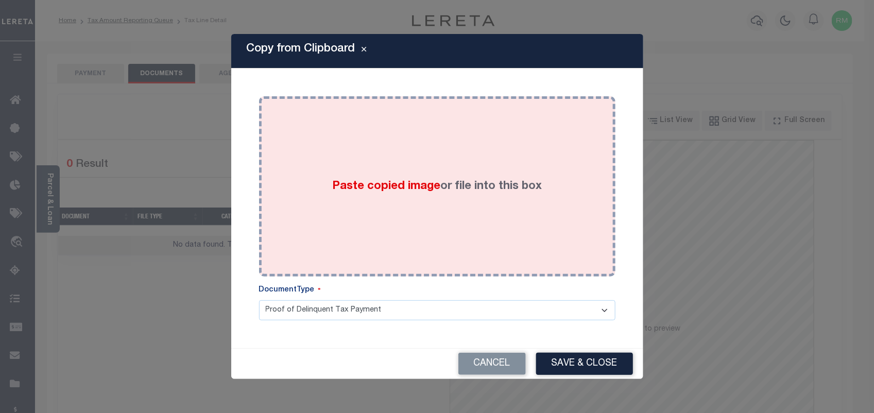
click at [391, 209] on div "Paste copied image or file into this box" at bounding box center [437, 186] width 341 height 165
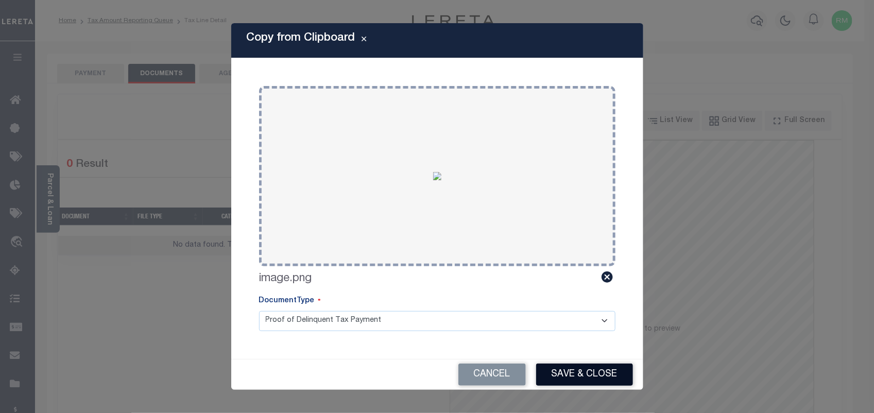
click at [580, 372] on button "Save & Close" at bounding box center [584, 375] width 97 height 22
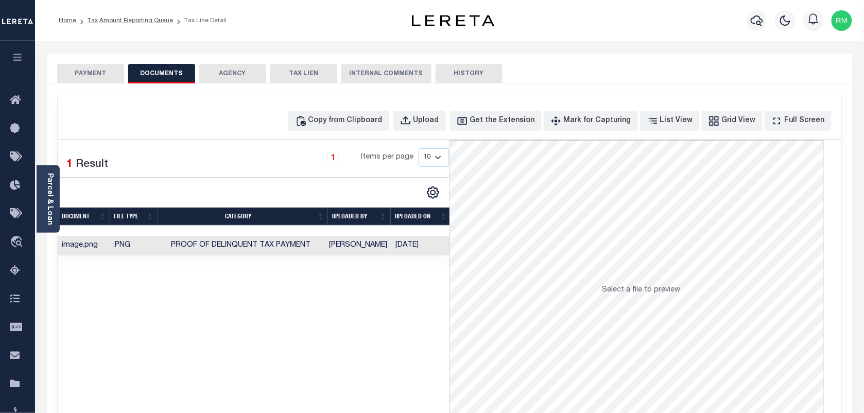
click at [86, 77] on button "PAYMENT" at bounding box center [90, 74] width 67 height 20
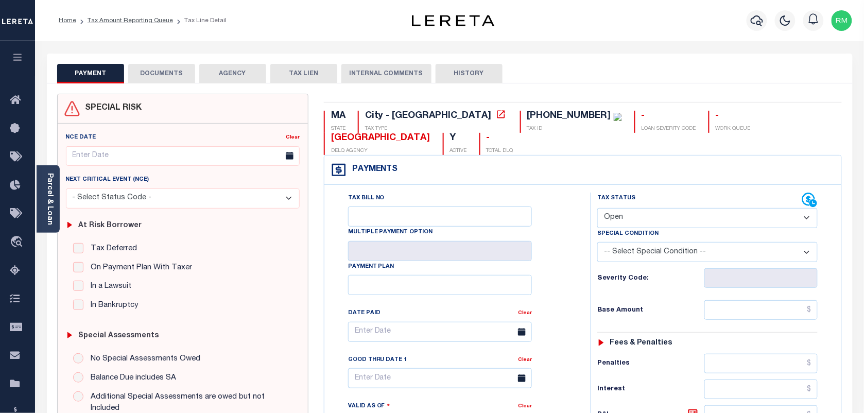
click at [648, 208] on select "- Select Status Code - Open Due/Unpaid Paid Incomplete No Tax Due Internal Refu…" at bounding box center [707, 218] width 220 height 20
select select "DUE"
click at [597, 208] on select "- Select Status Code - Open Due/Unpaid Paid Incomplete No Tax Due Internal Refu…" at bounding box center [707, 218] width 220 height 20
type input "[DATE]"
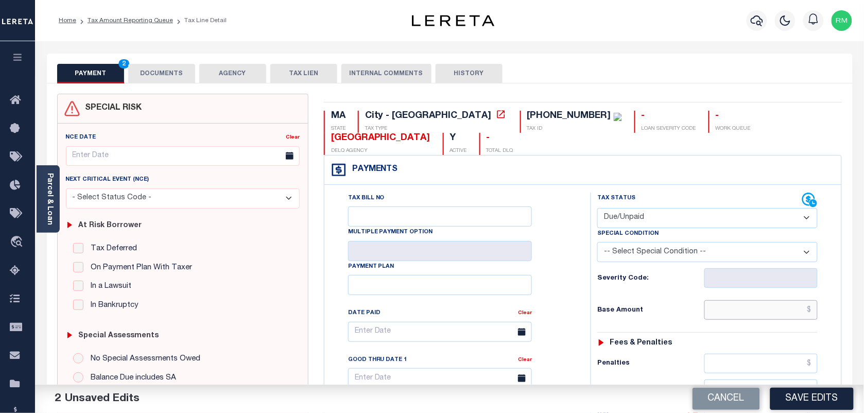
click at [739, 300] on input "text" at bounding box center [762, 310] width 114 height 20
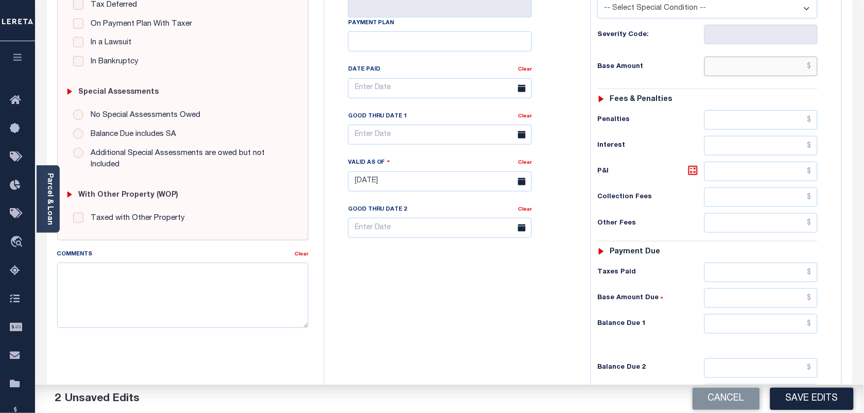
scroll to position [258, 0]
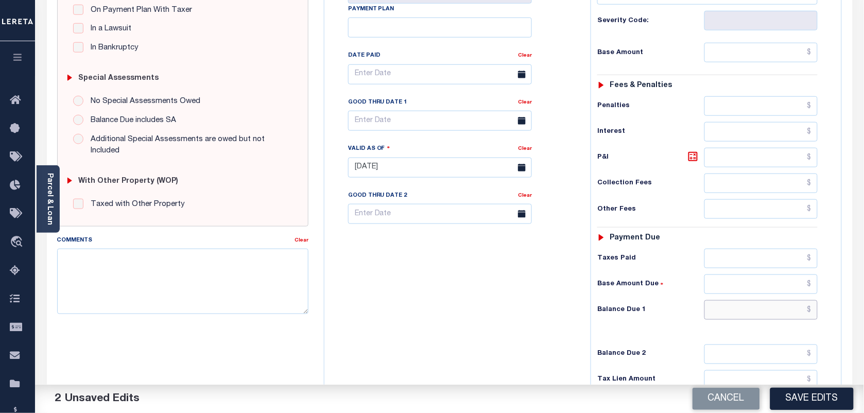
click at [752, 300] on input "text" at bounding box center [762, 310] width 114 height 20
paste input "3,783.82"
type input "$3,783.82"
click at [750, 43] on input "text" at bounding box center [762, 53] width 114 height 20
paste input "3,480.64"
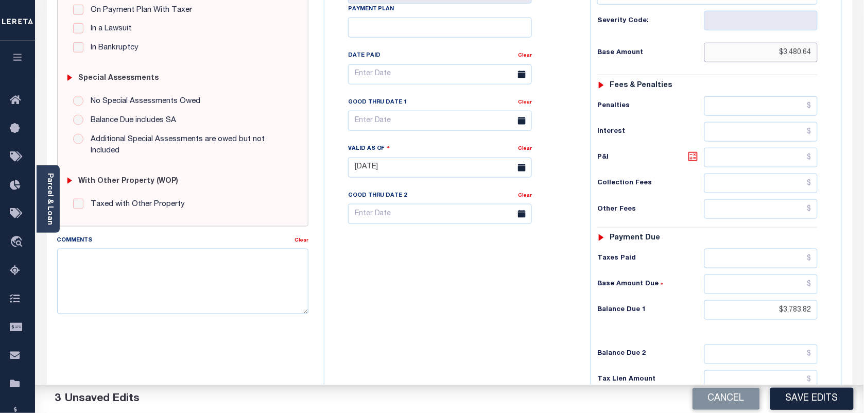
type input "$3,480.64"
click at [691, 152] on icon at bounding box center [693, 156] width 9 height 9
type input "$303.18"
click at [436, 111] on input "text" at bounding box center [440, 121] width 184 height 20
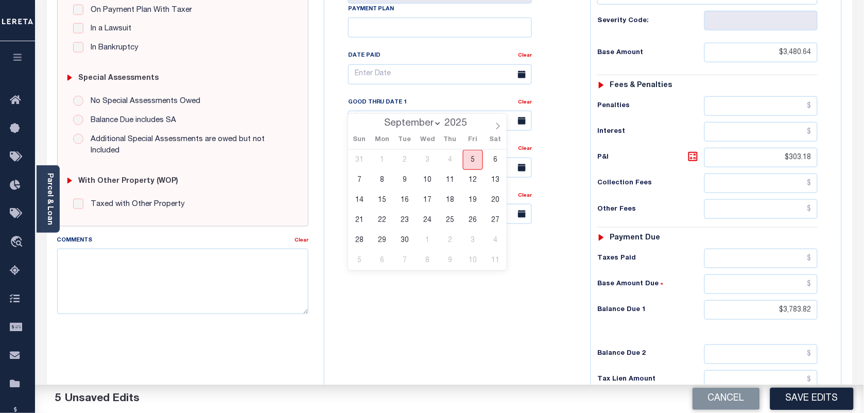
click at [469, 159] on span "5" at bounding box center [473, 160] width 20 height 20
type input "[DATE]"
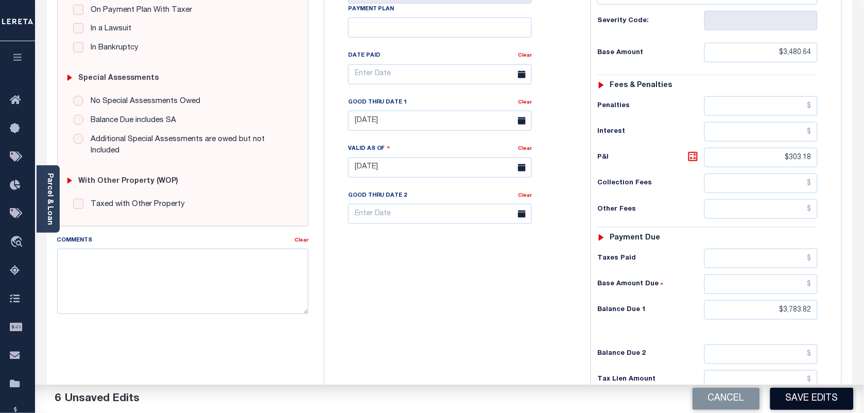
click at [796, 401] on button "Save Edits" at bounding box center [812, 399] width 83 height 22
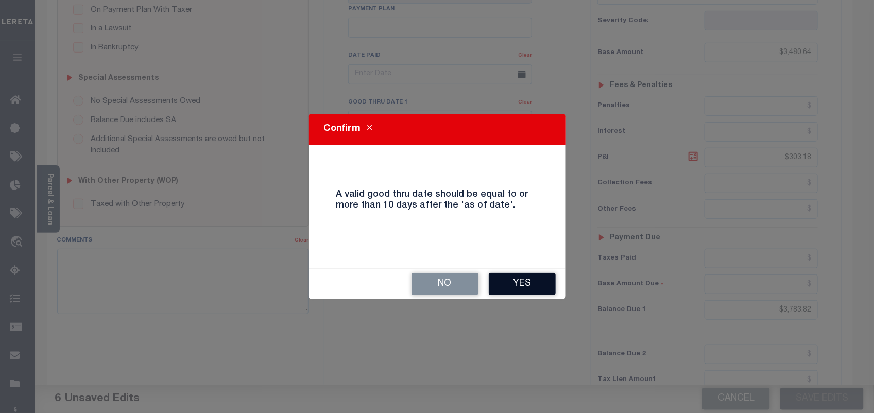
click at [513, 277] on button "Yes" at bounding box center [522, 284] width 67 height 22
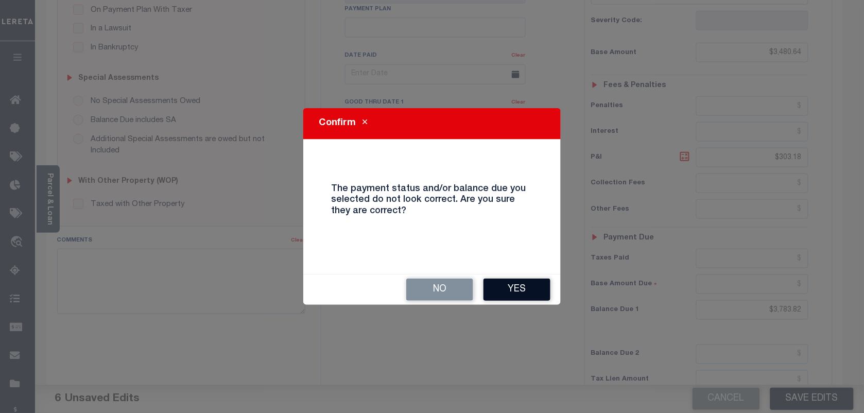
click at [539, 297] on button "Yes" at bounding box center [517, 290] width 67 height 22
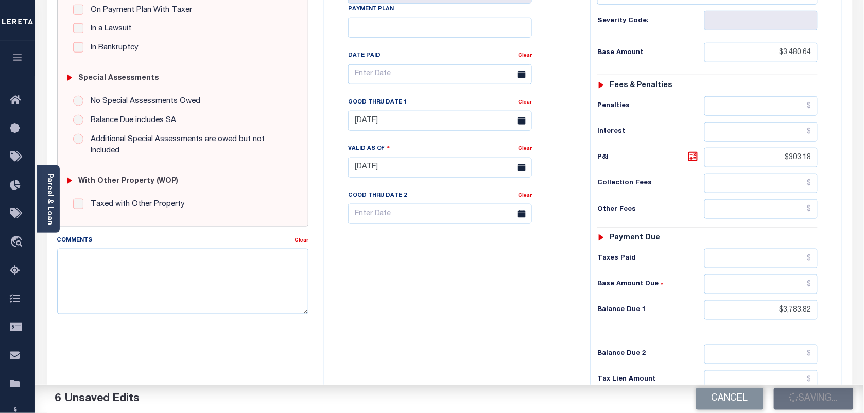
checkbox input "false"
type input "$3,480.64"
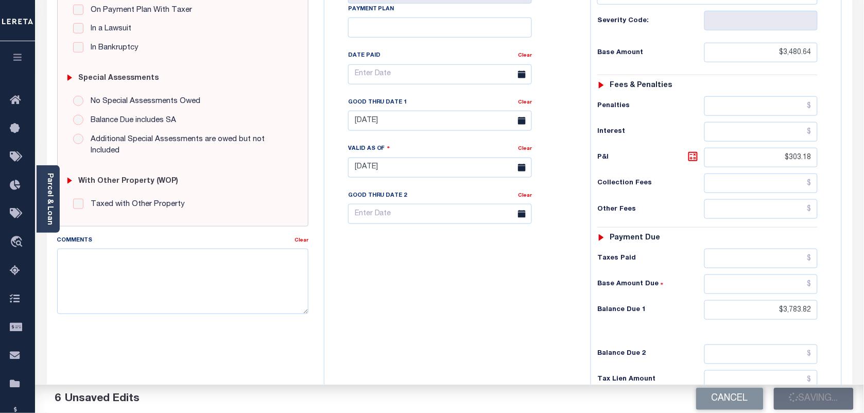
type input "$303.18"
type input "$3,783.82"
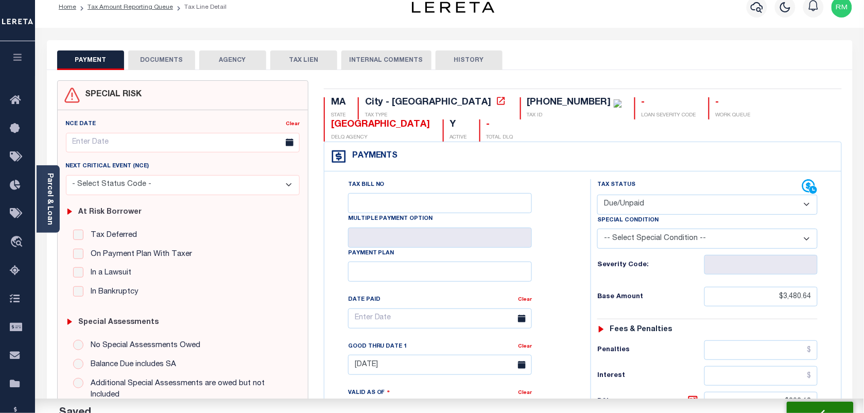
scroll to position [0, 0]
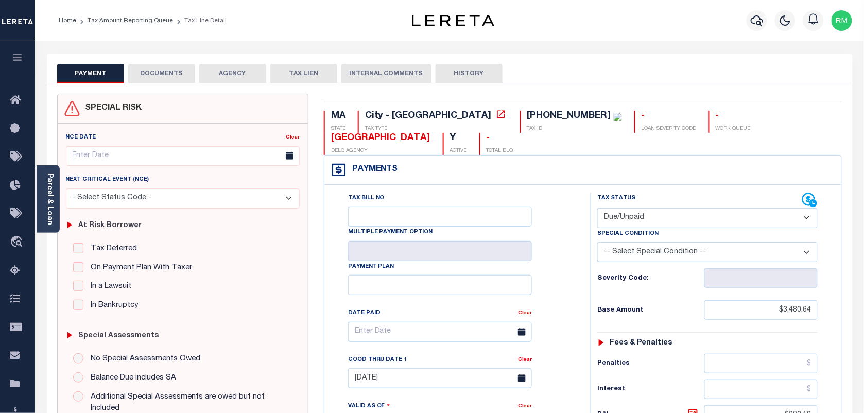
click at [158, 76] on button "DOCUMENTS" at bounding box center [161, 74] width 67 height 20
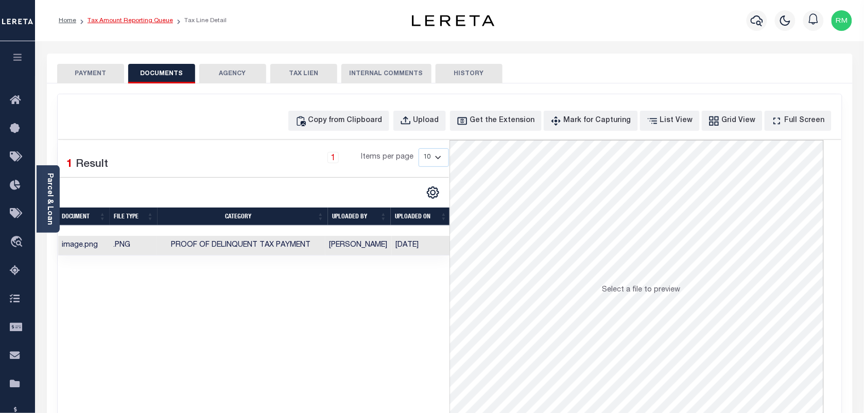
click at [152, 22] on link "Tax Amount Reporting Queue" at bounding box center [130, 21] width 85 height 6
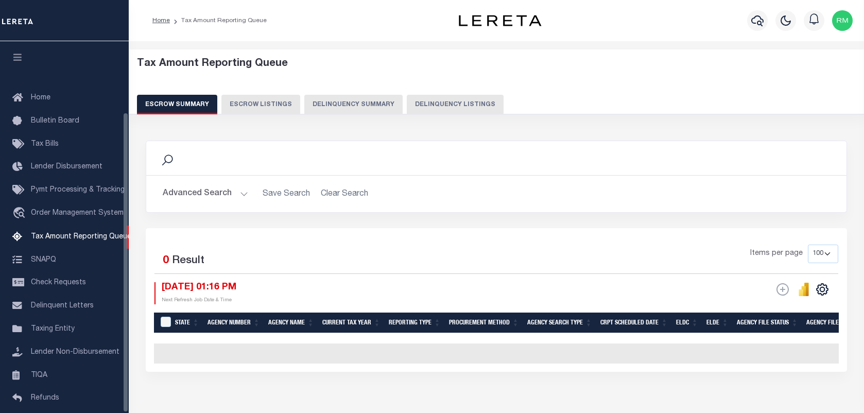
select select "100"
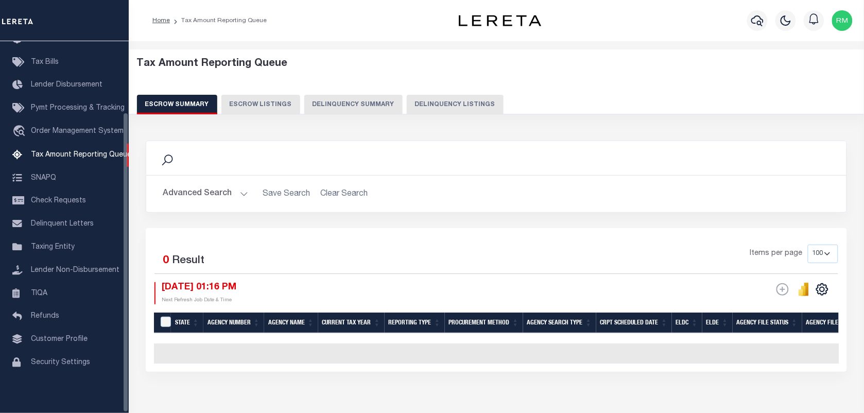
click at [433, 99] on button "Delinquency Listings" at bounding box center [455, 105] width 97 height 20
select select "100"
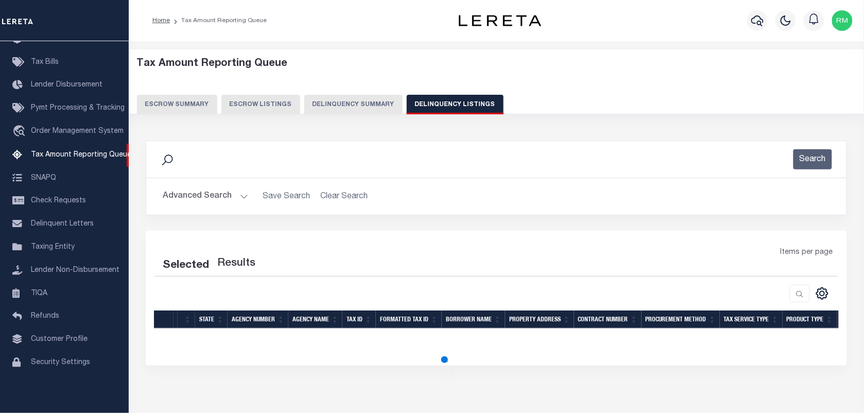
select select "100"
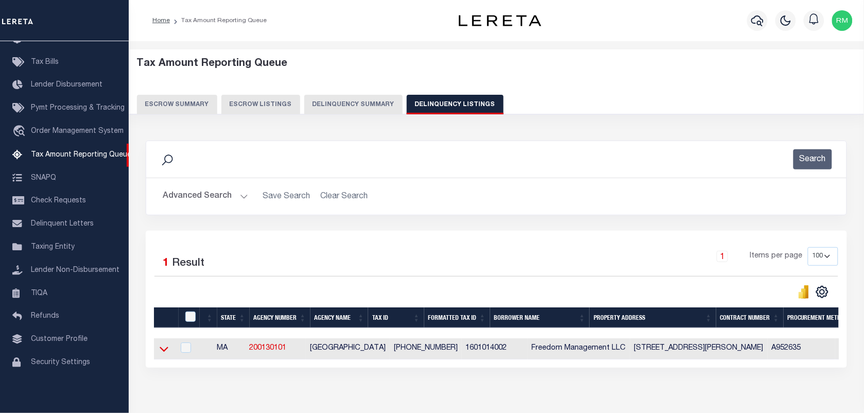
click at [163, 352] on icon at bounding box center [164, 349] width 9 height 5
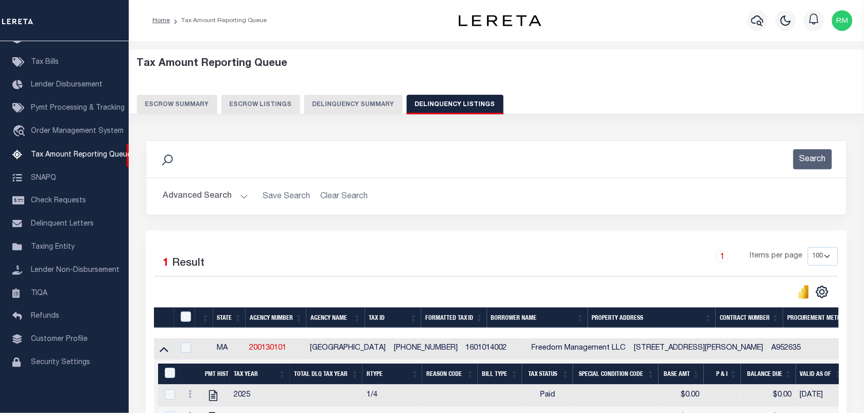
scroll to position [193, 0]
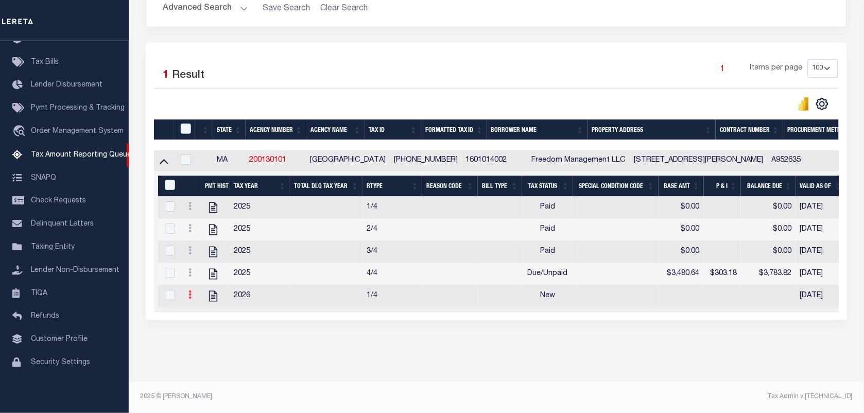
click at [191, 297] on link at bounding box center [189, 296] width 11 height 8
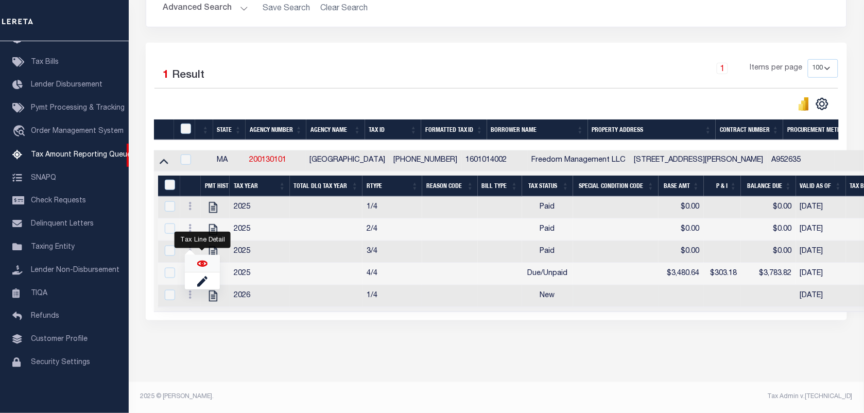
click at [200, 263] on img "" at bounding box center [202, 264] width 10 height 10
checkbox input "true"
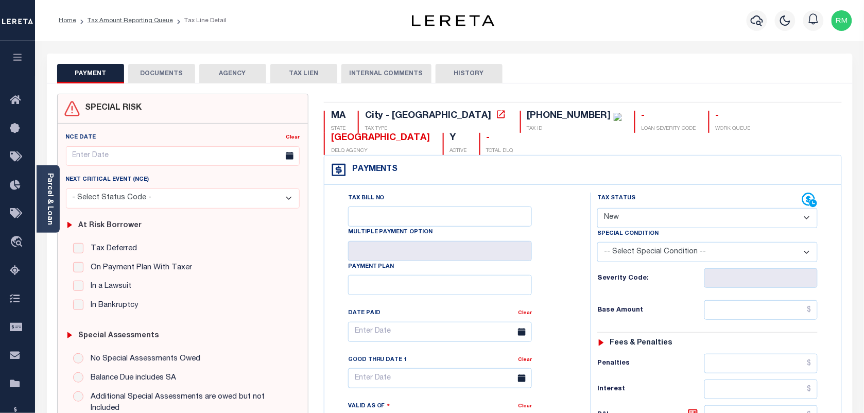
click at [165, 76] on button "DOCUMENTS" at bounding box center [161, 74] width 67 height 20
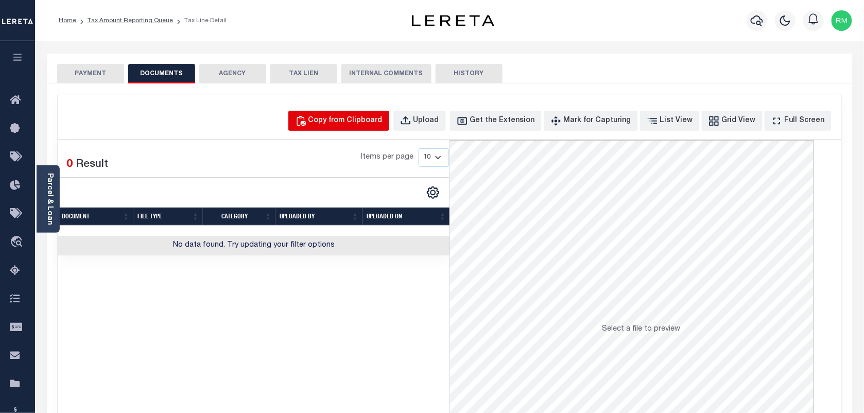
click at [352, 122] on div "Copy from Clipboard" at bounding box center [346, 120] width 74 height 11
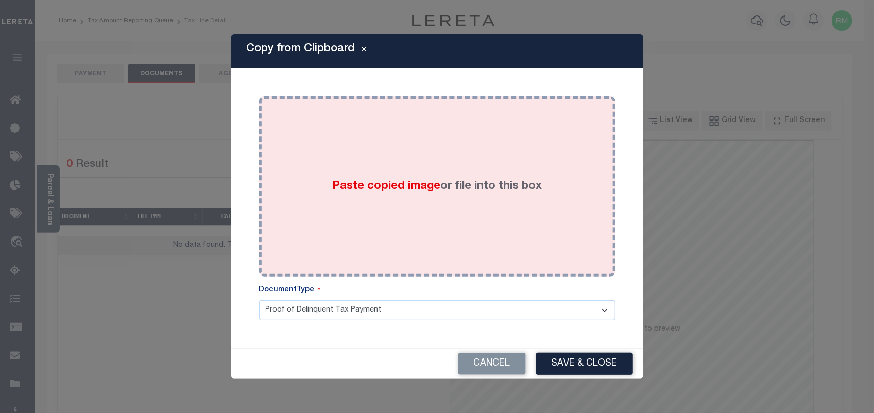
click at [346, 189] on span "Paste copied image" at bounding box center [386, 186] width 108 height 11
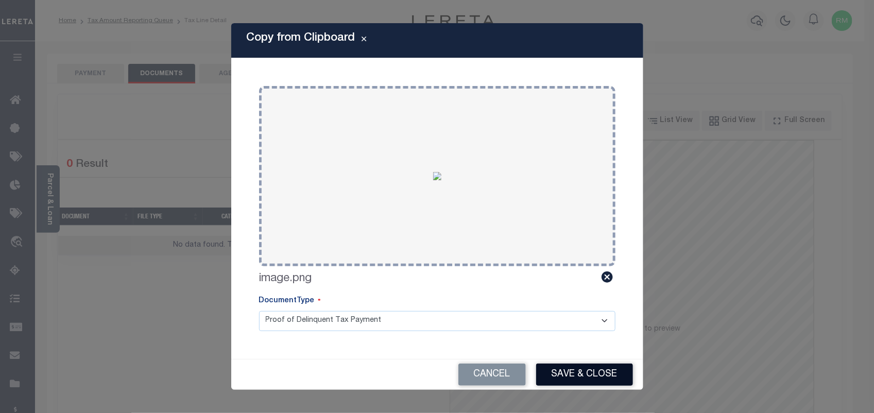
click at [591, 372] on button "Save & Close" at bounding box center [584, 375] width 97 height 22
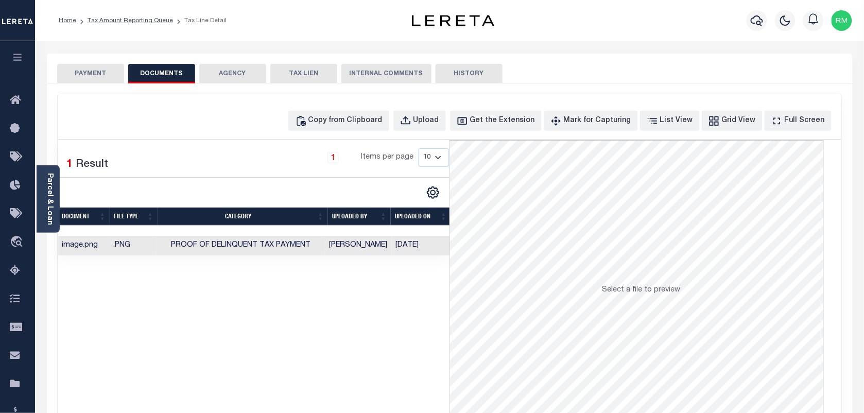
click at [96, 70] on button "PAYMENT" at bounding box center [90, 74] width 67 height 20
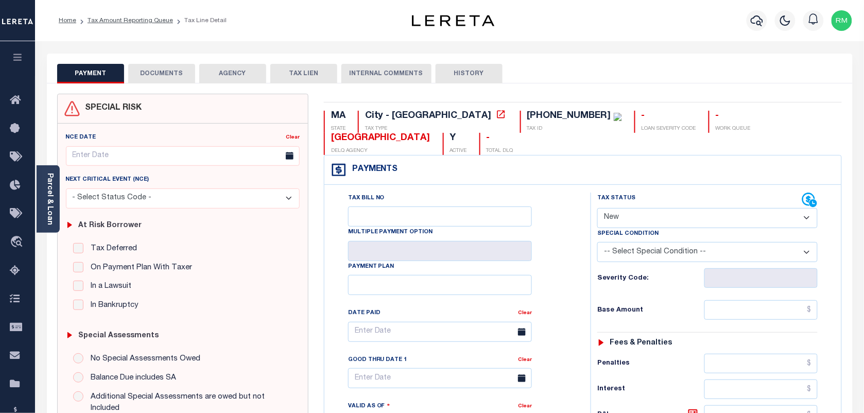
click at [644, 193] on div "Tax Status Status" at bounding box center [699, 200] width 205 height 15
click at [642, 208] on select "- Select Status Code - Open Due/Unpaid Paid Incomplete No Tax Due Internal Refu…" at bounding box center [707, 218] width 220 height 20
select select "DUE"
click at [597, 208] on select "- Select Status Code - Open Due/Unpaid Paid Incomplete No Tax Due Internal Refu…" at bounding box center [707, 218] width 220 height 20
type input "[DATE]"
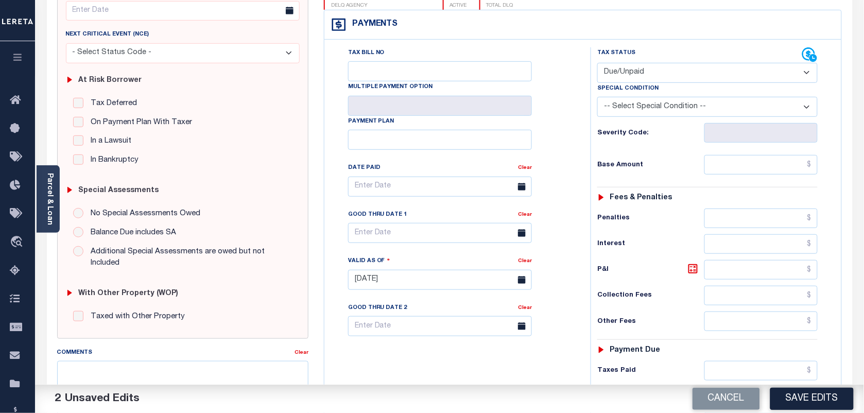
scroll to position [258, 0]
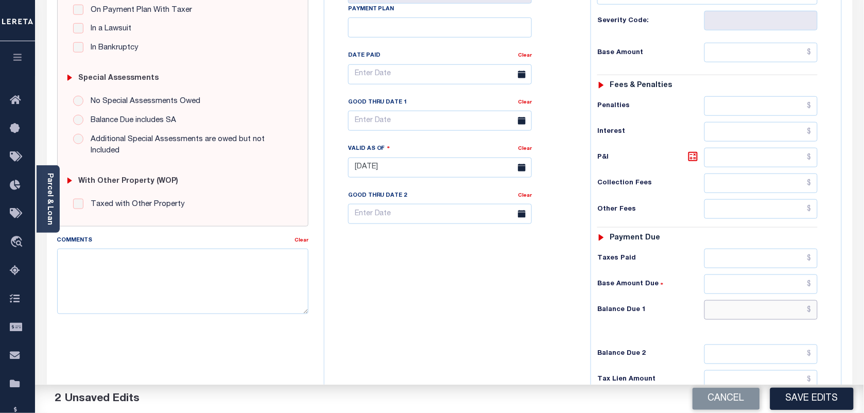
click at [723, 300] on input "text" at bounding box center [762, 310] width 114 height 20
paste input "1,139.09"
type input "$1,139.09"
click at [771, 43] on input "text" at bounding box center [762, 53] width 114 height 20
paste input "1,124.00"
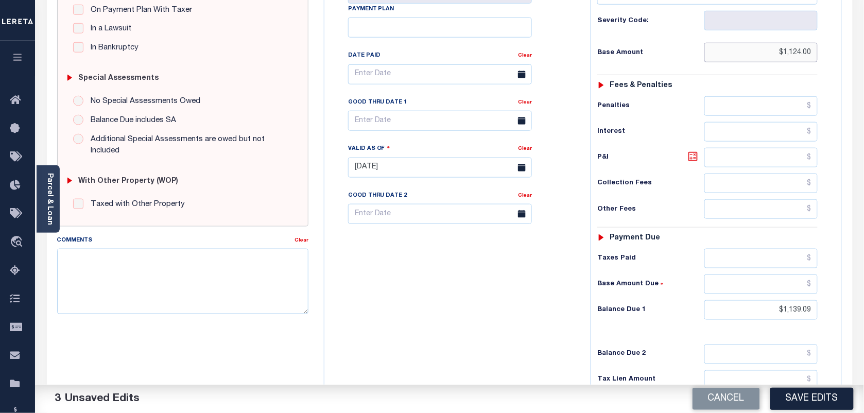
type input "$1,124.00"
click at [691, 150] on icon at bounding box center [693, 156] width 12 height 12
type input "$15.09"
click at [405, 111] on input "text" at bounding box center [440, 121] width 184 height 20
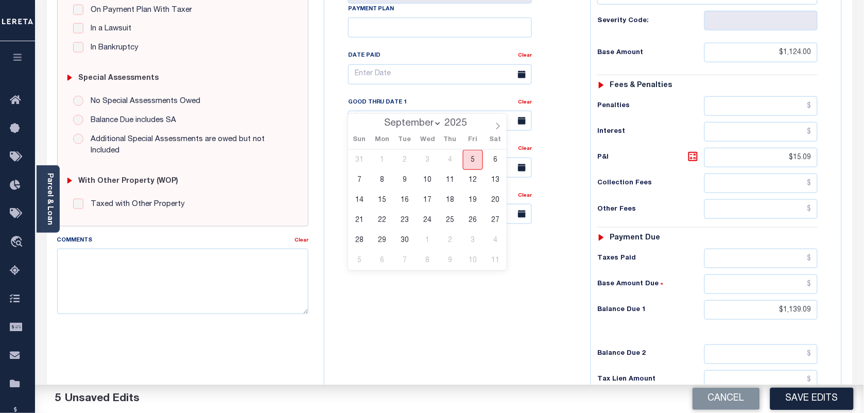
click at [470, 161] on span "5" at bounding box center [473, 160] width 20 height 20
type input "[DATE]"
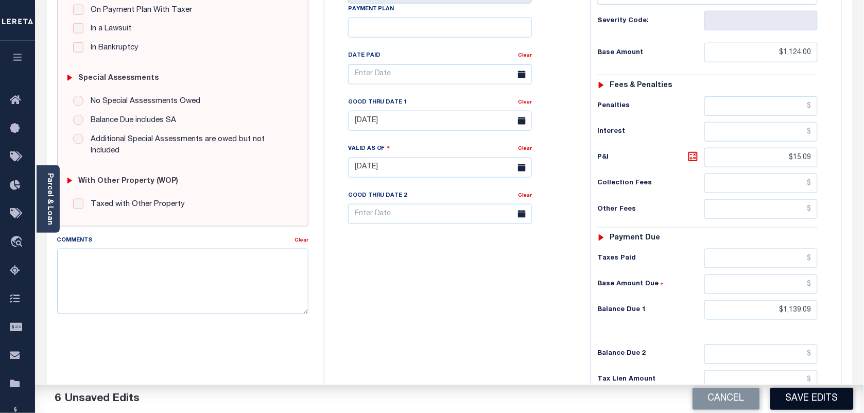
click at [820, 393] on button "Save Edits" at bounding box center [812, 399] width 83 height 22
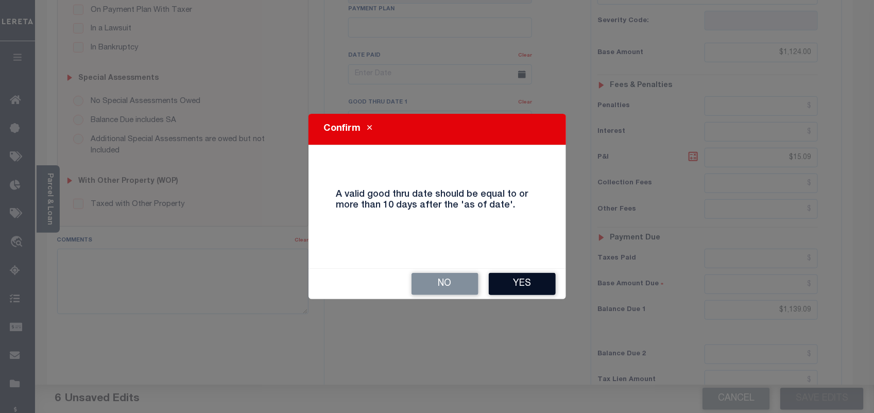
click at [519, 284] on button "Yes" at bounding box center [522, 284] width 67 height 22
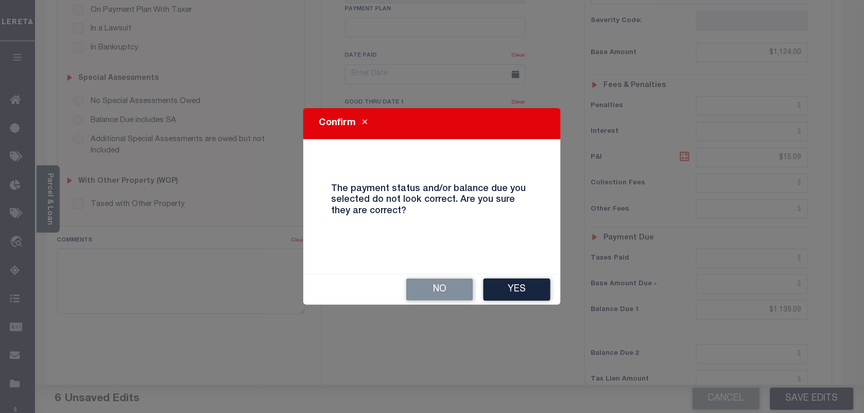
click at [519, 284] on button "Yes" at bounding box center [517, 290] width 67 height 22
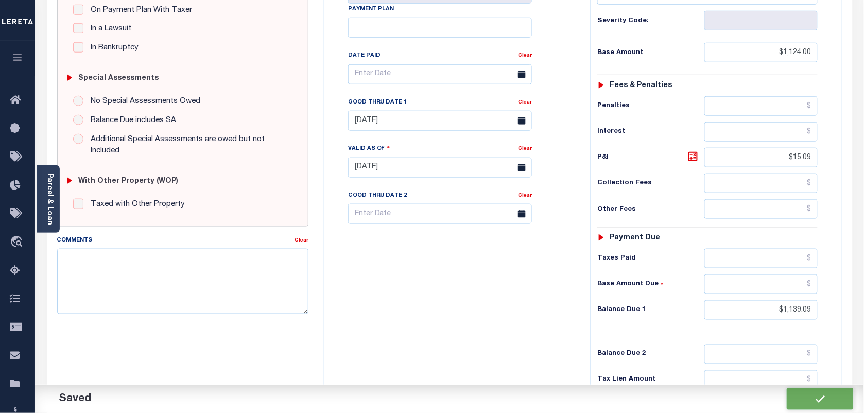
checkbox input "false"
type input "$1,124"
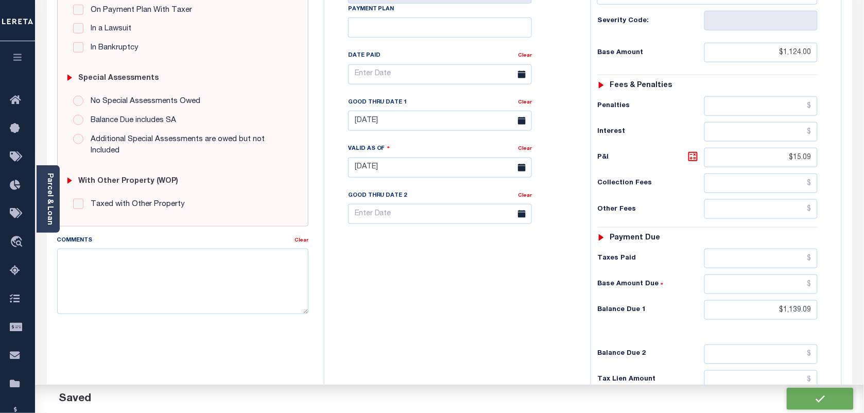
type input "$15.09"
type input "$1,139.09"
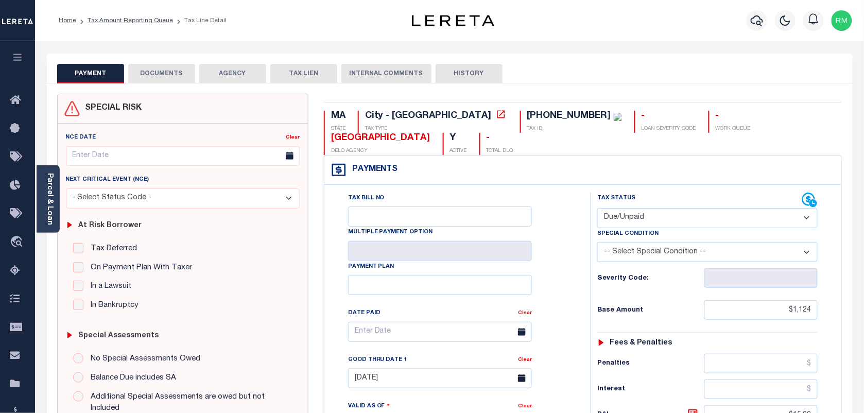
click at [156, 71] on button "DOCUMENTS" at bounding box center [161, 74] width 67 height 20
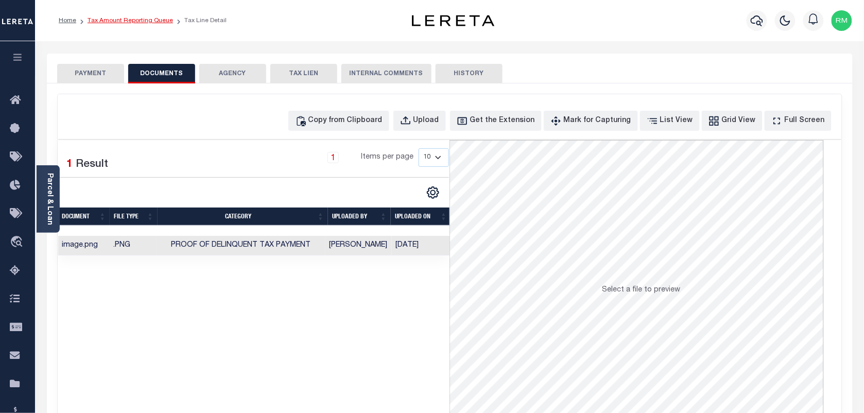
click at [134, 22] on link "Tax Amount Reporting Queue" at bounding box center [130, 21] width 85 height 6
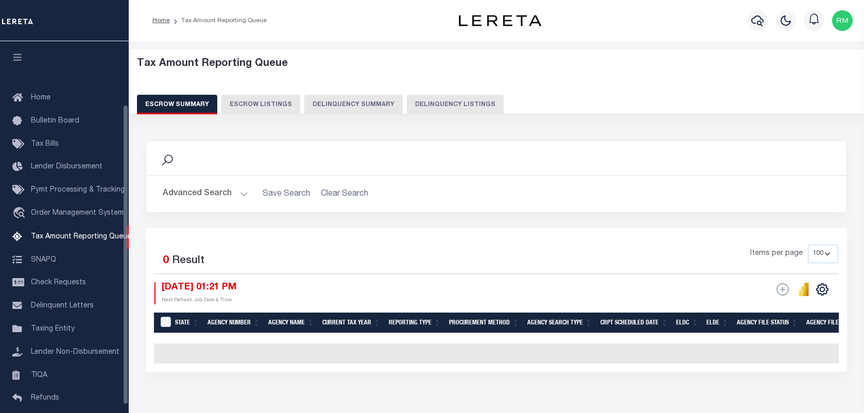
select select "100"
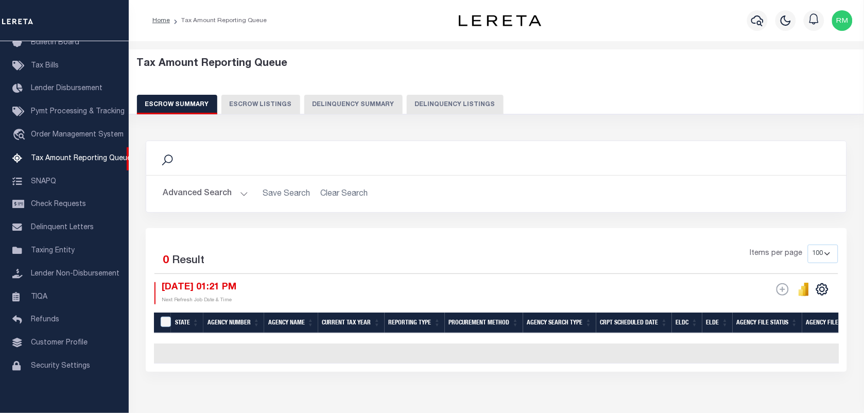
click at [457, 109] on button "Delinquency Listings" at bounding box center [455, 105] width 97 height 20
select select "100"
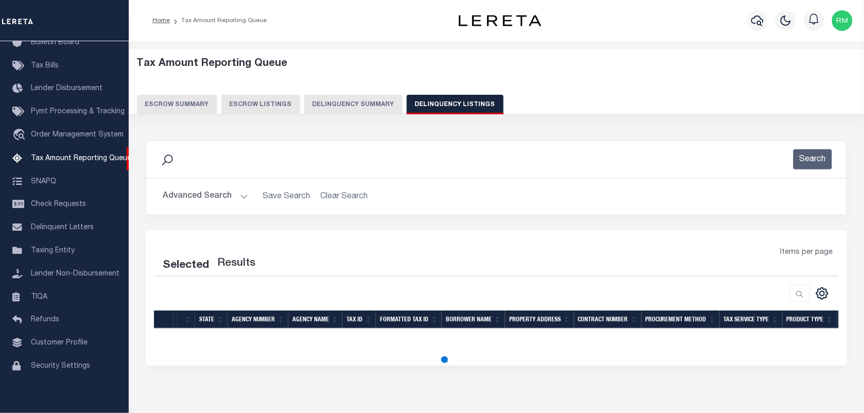
select select "100"
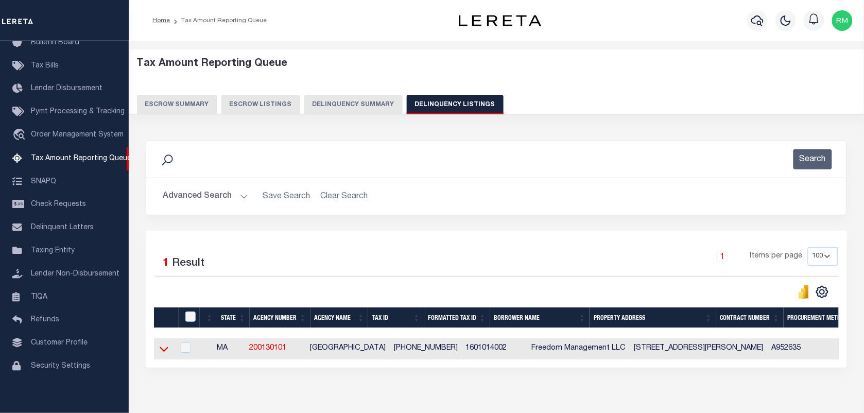
click at [160, 351] on icon at bounding box center [164, 349] width 9 height 11
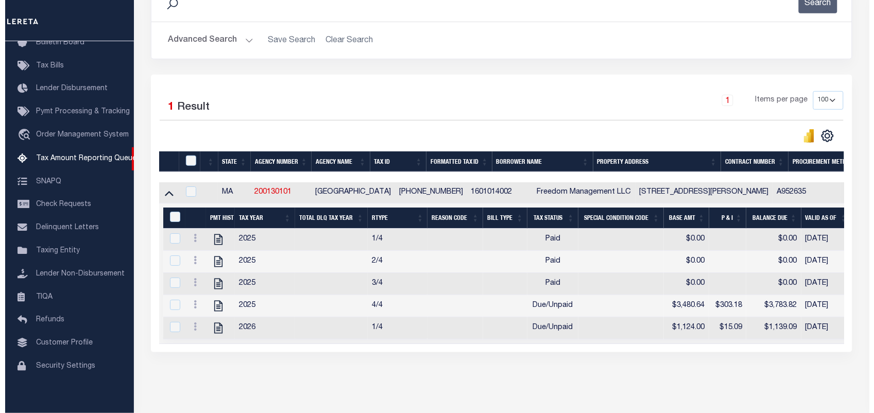
scroll to position [193, 0]
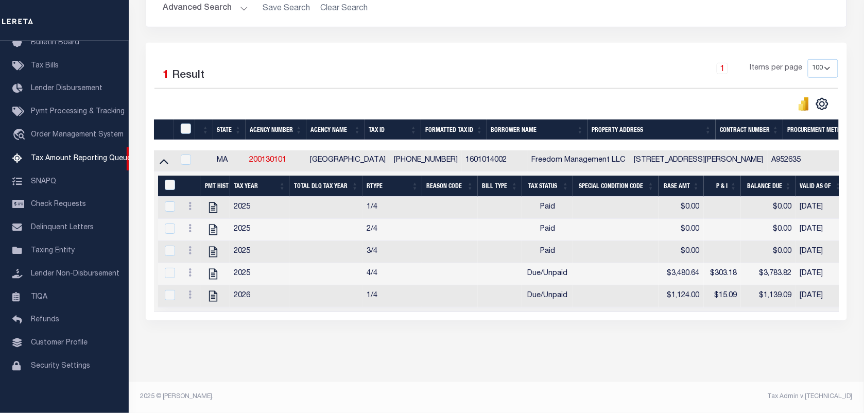
click at [192, 125] on div at bounding box center [186, 129] width 17 height 11
click at [189, 127] on input "checkbox" at bounding box center [186, 129] width 10 height 10
checkbox input "true"
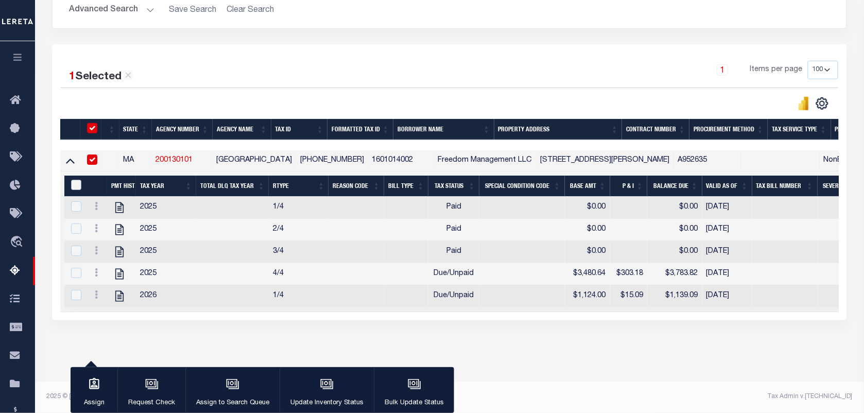
click at [78, 181] on input "&nbsp;" at bounding box center [76, 185] width 10 height 10
checkbox input "true"
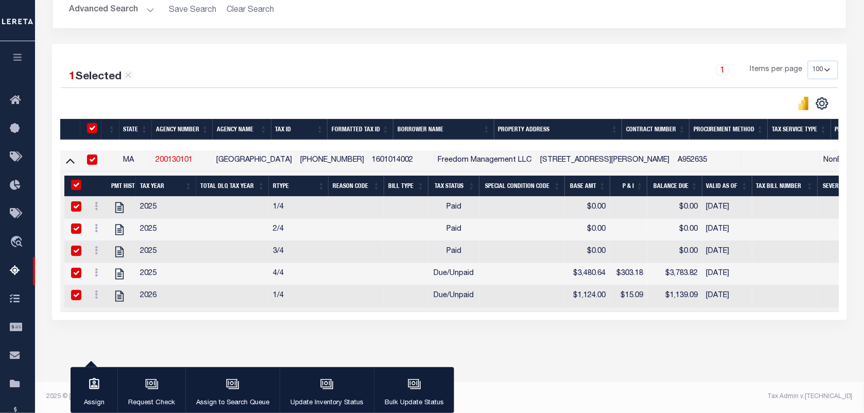
checkbox input "true"
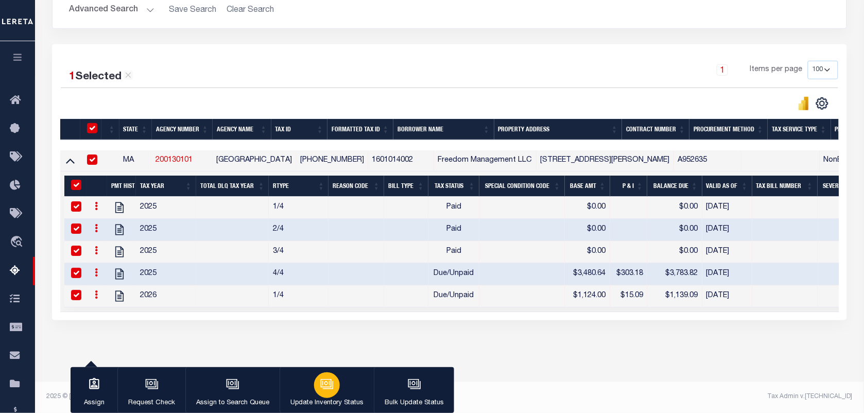
click at [327, 387] on icon "button" at bounding box center [326, 384] width 13 height 13
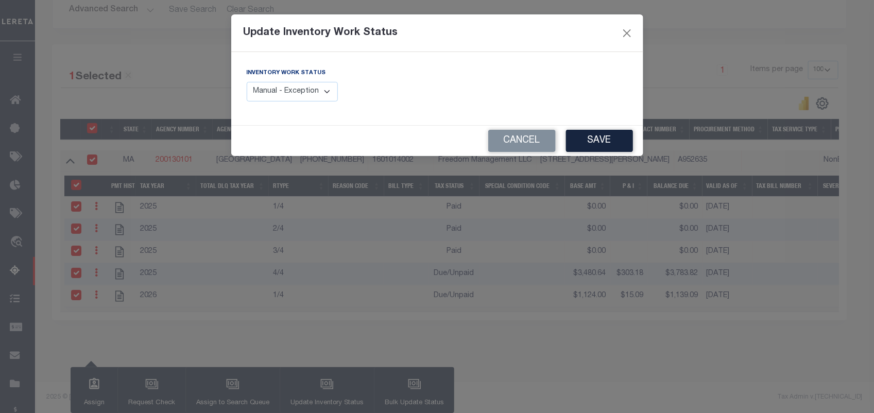
click at [326, 90] on select "Manual - Exception Pended - Awaiting Search Late Add Exception Completed" at bounding box center [293, 92] width 92 height 20
select select "4"
click at [247, 82] on select "Manual - Exception Pended - Awaiting Search Late Add Exception Completed" at bounding box center [293, 92] width 92 height 20
click at [594, 137] on button "Save" at bounding box center [599, 141] width 67 height 22
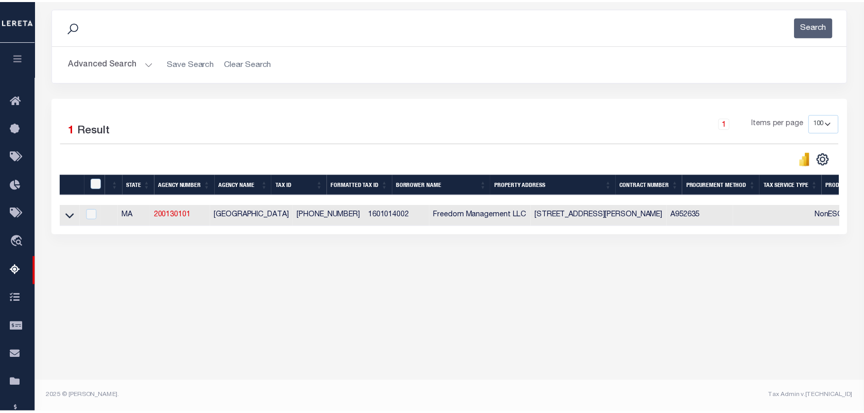
scroll to position [132, 0]
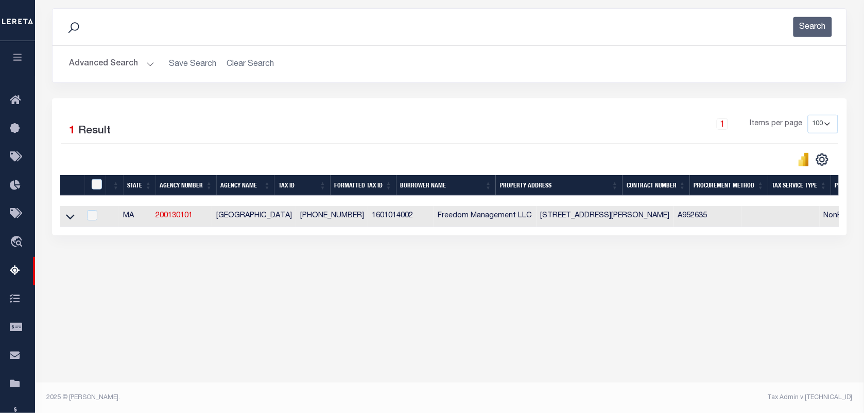
click at [129, 67] on button "Advanced Search" at bounding box center [111, 64] width 85 height 20
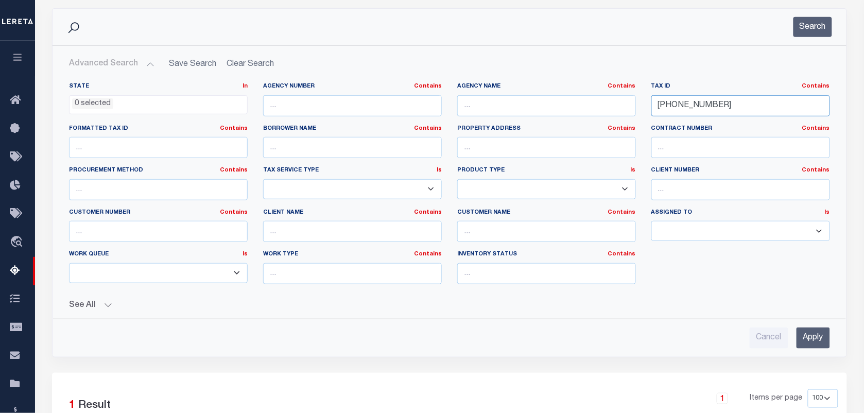
click at [740, 109] on input "[PHONE_NUMBER]" at bounding box center [741, 105] width 179 height 21
paste input "07585860"
type input "07585860"
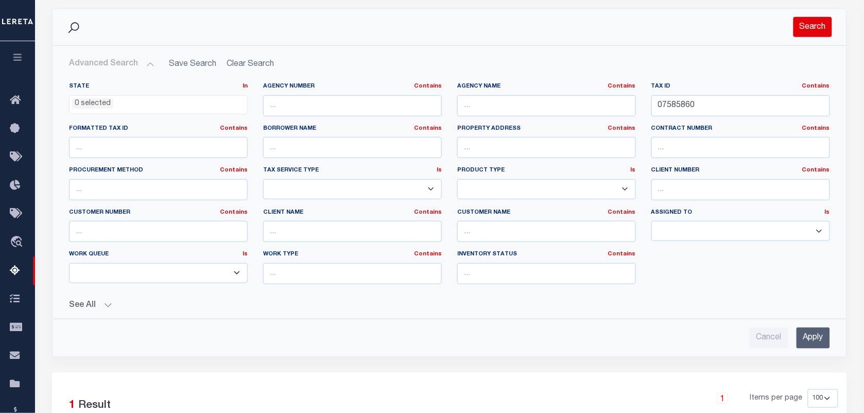
click at [814, 32] on button "Search" at bounding box center [813, 27] width 39 height 20
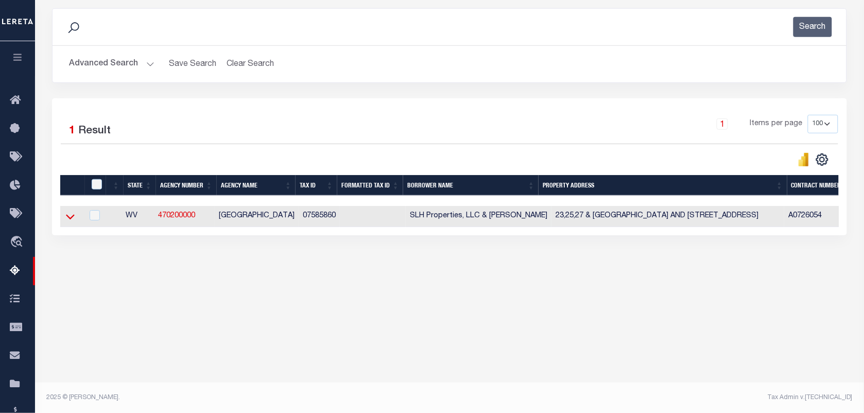
click at [68, 222] on icon at bounding box center [70, 216] width 9 height 11
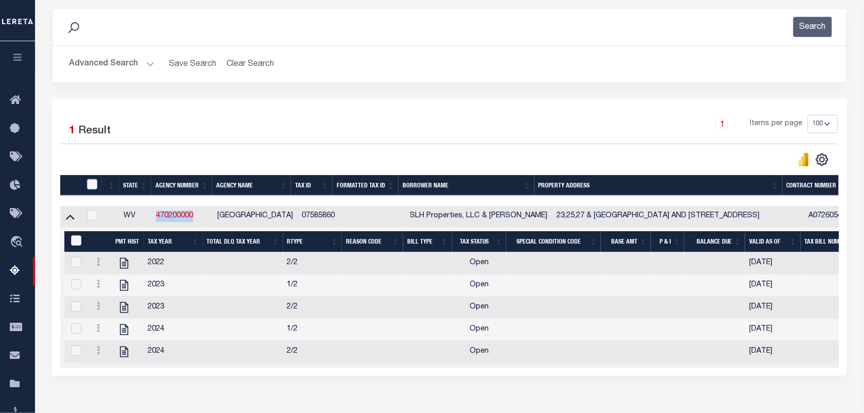
drag, startPoint x: 196, startPoint y: 217, endPoint x: 147, endPoint y: 220, distance: 49.0
click at [147, 220] on tr "WV 470200000 [GEOGRAPHIC_DATA] 07585860 SLH Properties, LLC & [PERSON_NAME] 23,…" at bounding box center [834, 216] width 1549 height 21
copy tr "470200000"
click at [381, 318] on td at bounding box center [372, 308] width 61 height 22
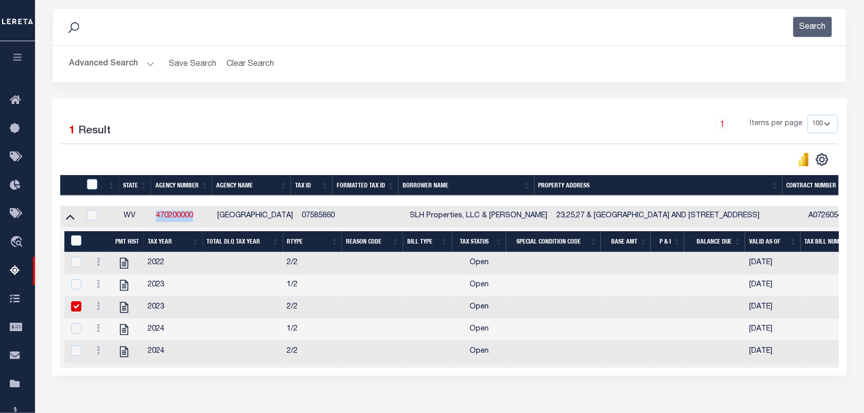
checkbox input "false"
checkbox input "true"
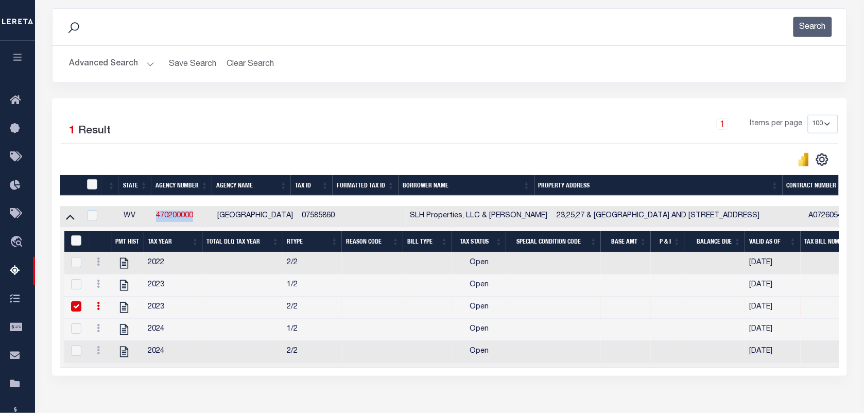
drag, startPoint x: 197, startPoint y: 216, endPoint x: 156, endPoint y: 224, distance: 41.9
click at [156, 224] on td "470200000" at bounding box center [182, 216] width 61 height 21
checkbox input "true"
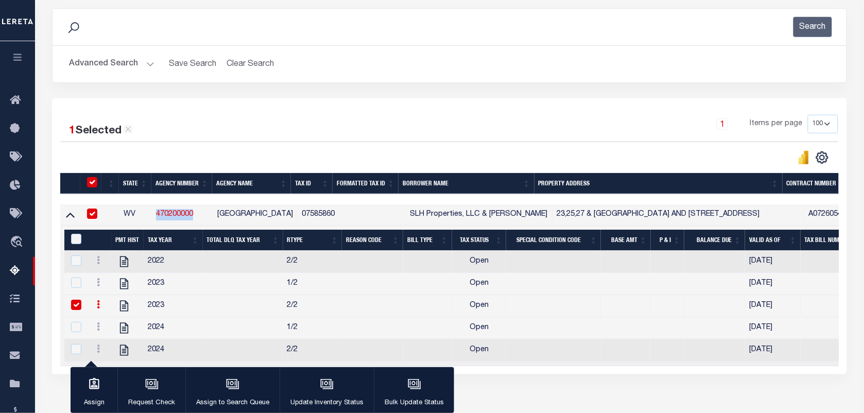
copy link "470200000"
click at [85, 309] on td at bounding box center [76, 306] width 24 height 22
checkbox input "false"
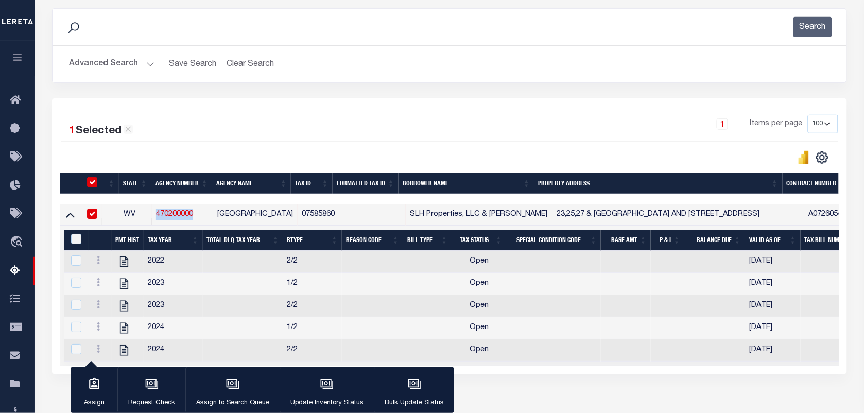
drag, startPoint x: 201, startPoint y: 215, endPoint x: 145, endPoint y: 212, distance: 56.2
click at [145, 212] on tr "WV 470200000 [GEOGRAPHIC_DATA] 07585860 SLH Properties, LLC & [PERSON_NAME] 23,…" at bounding box center [834, 214] width 1549 height 21
copy tr "470200000"
click at [98, 216] on td at bounding box center [90, 214] width 21 height 21
checkbox input "false"
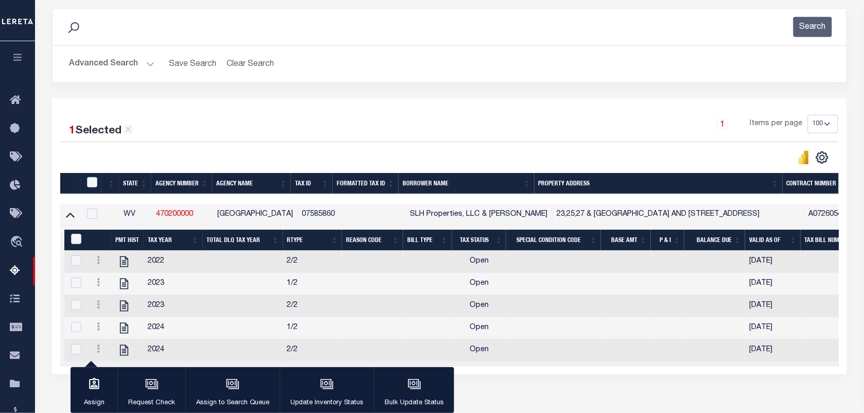
checkbox input "false"
